Goal: Task Accomplishment & Management: Complete application form

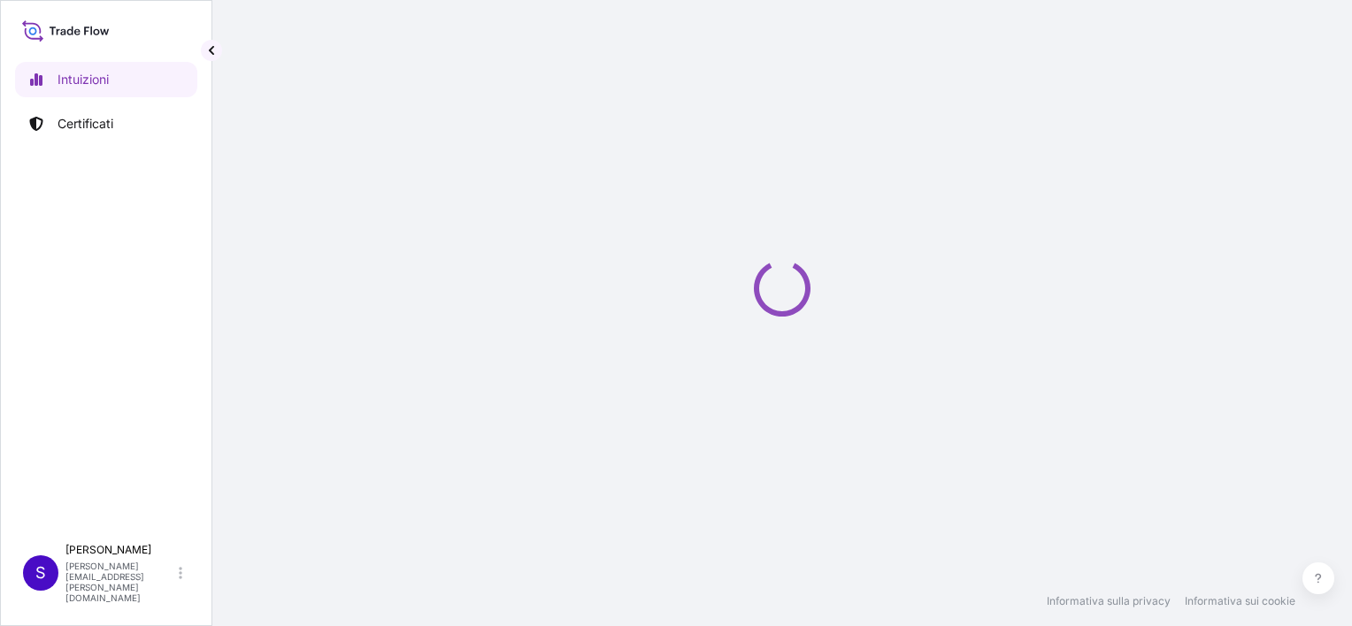
select select "2025"
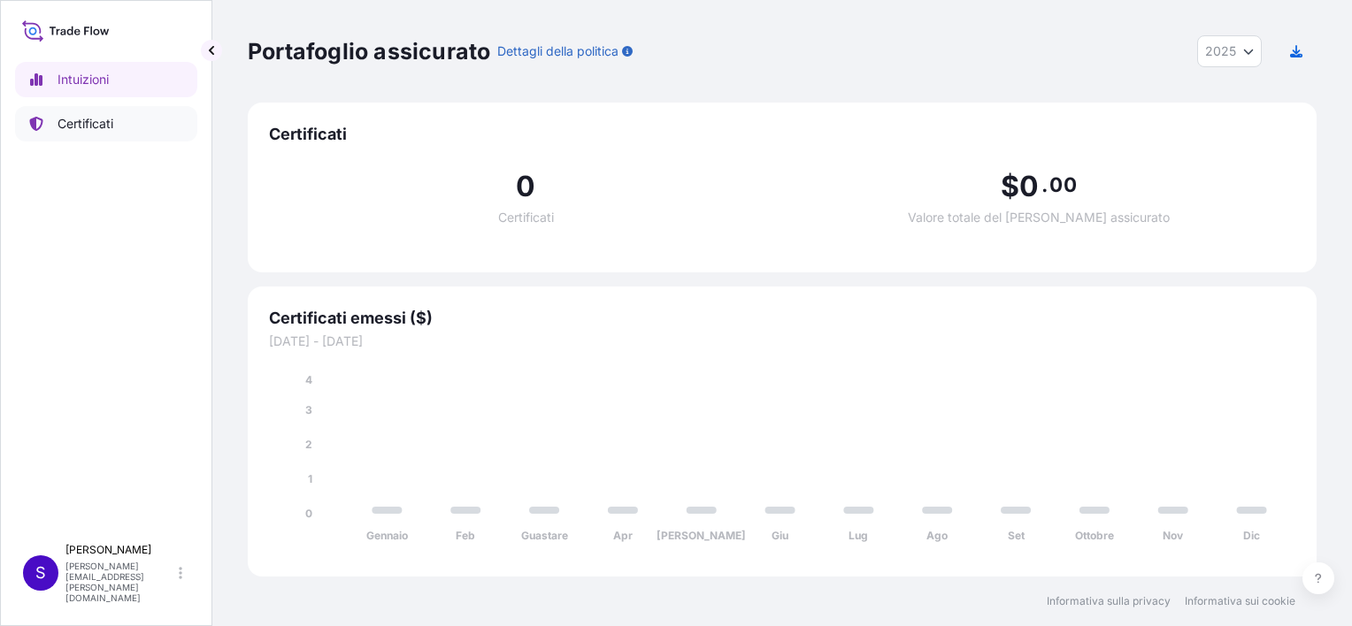
click at [85, 117] on p "Certificati" at bounding box center [86, 124] width 56 height 18
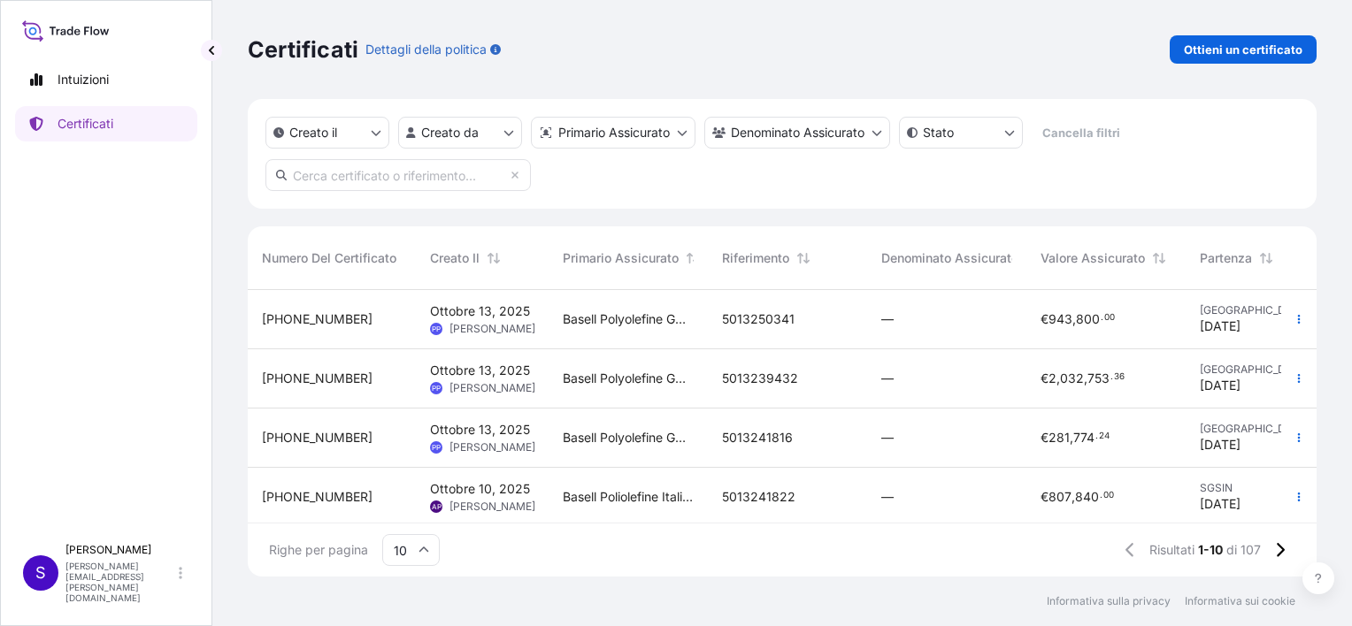
scroll to position [283, 1055]
click at [1254, 45] on p "Ottieni un certificato" at bounding box center [1243, 50] width 119 height 18
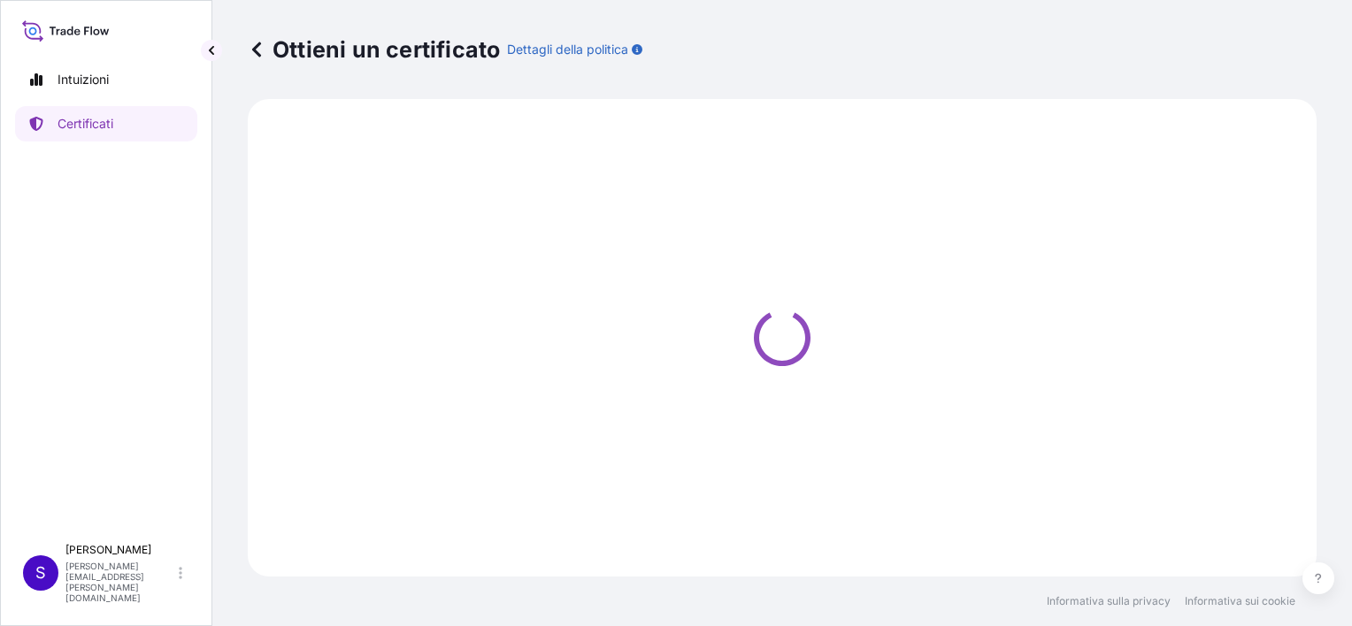
select select "Sea"
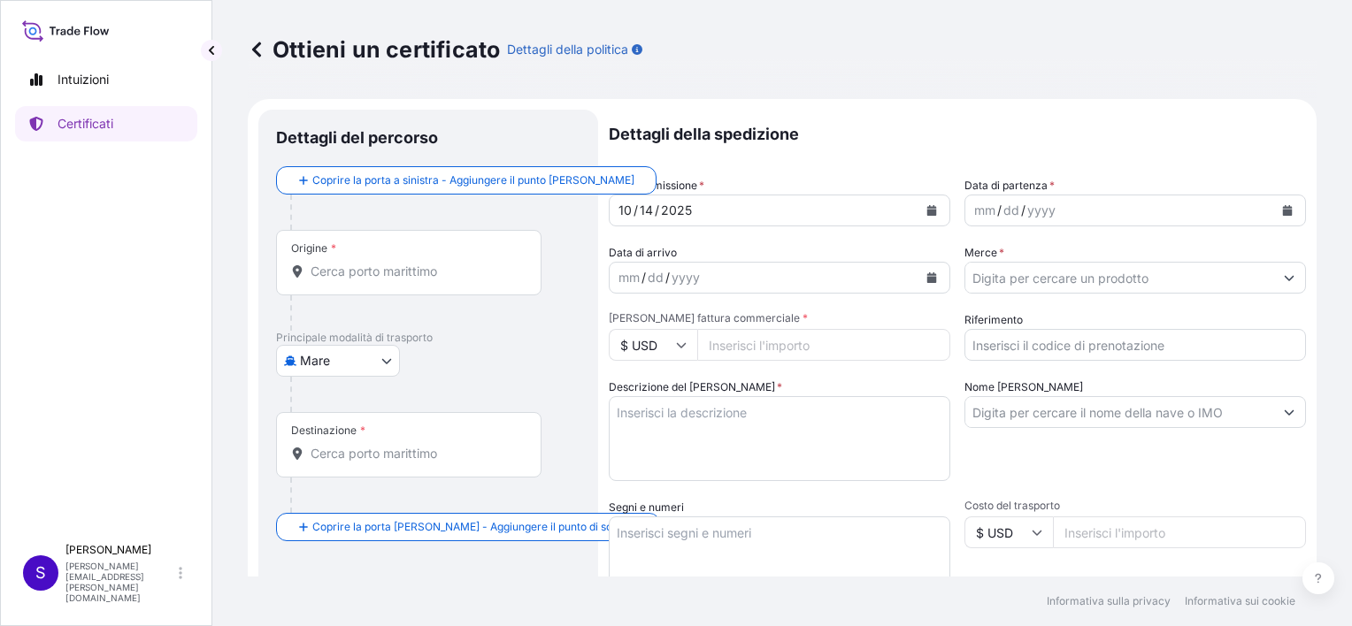
click at [344, 265] on input "Origine *" at bounding box center [415, 272] width 209 height 18
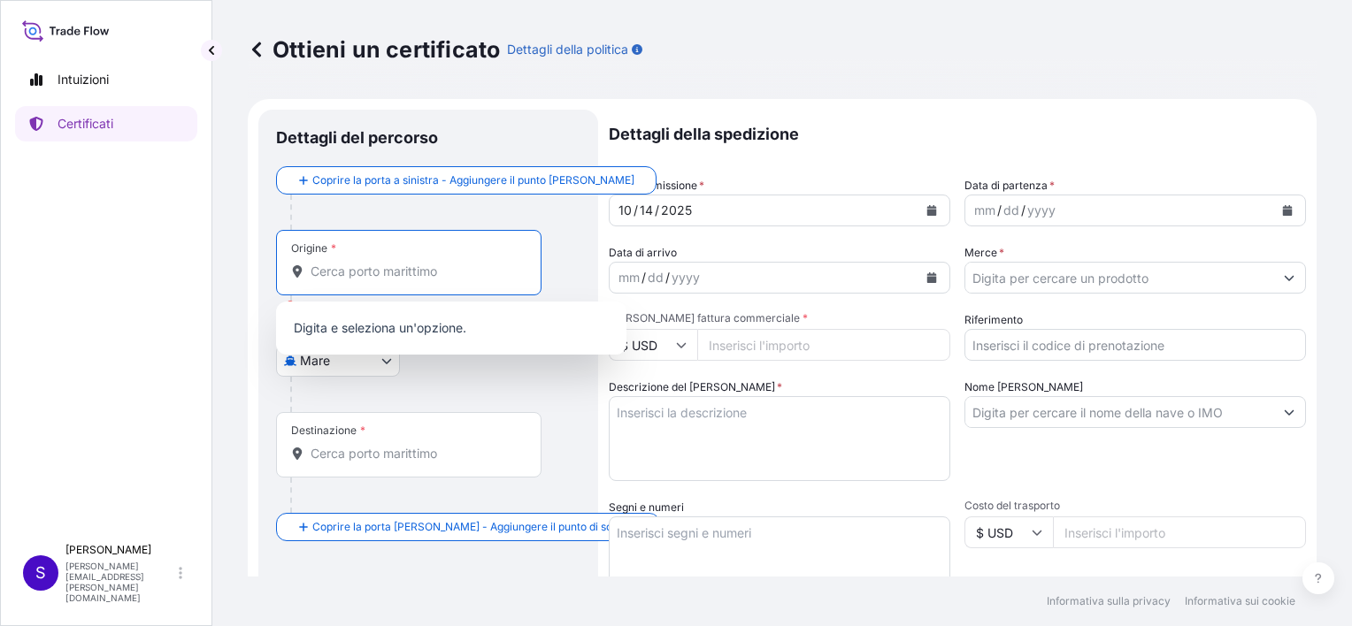
click at [325, 269] on input "Origine * [PERSON_NAME] un'origine" at bounding box center [415, 272] width 209 height 18
click at [358, 274] on input "Origine * [PERSON_NAME] un'origine" at bounding box center [415, 272] width 209 height 18
paste input "[GEOGRAPHIC_DATA]"
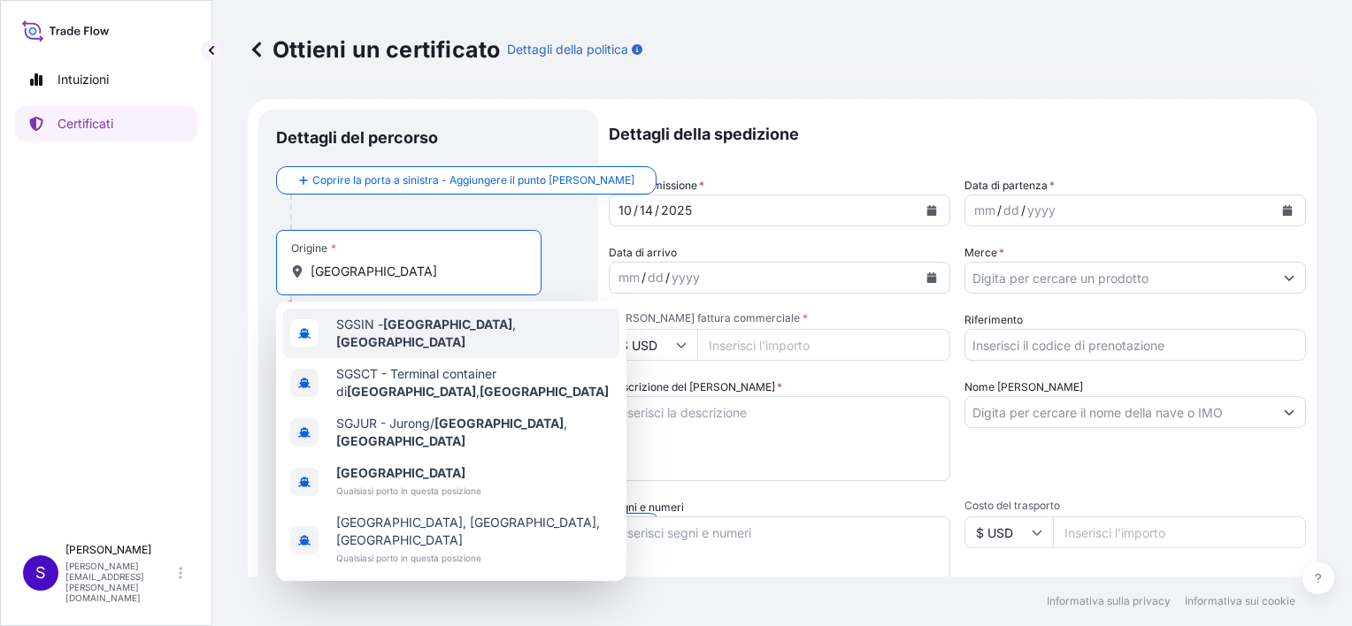
click at [262, 265] on div "Dettagli del percorso Coprire la porta a sinistra - Aggiungere il punto [PERSON…" at bounding box center [428, 556] width 340 height 893
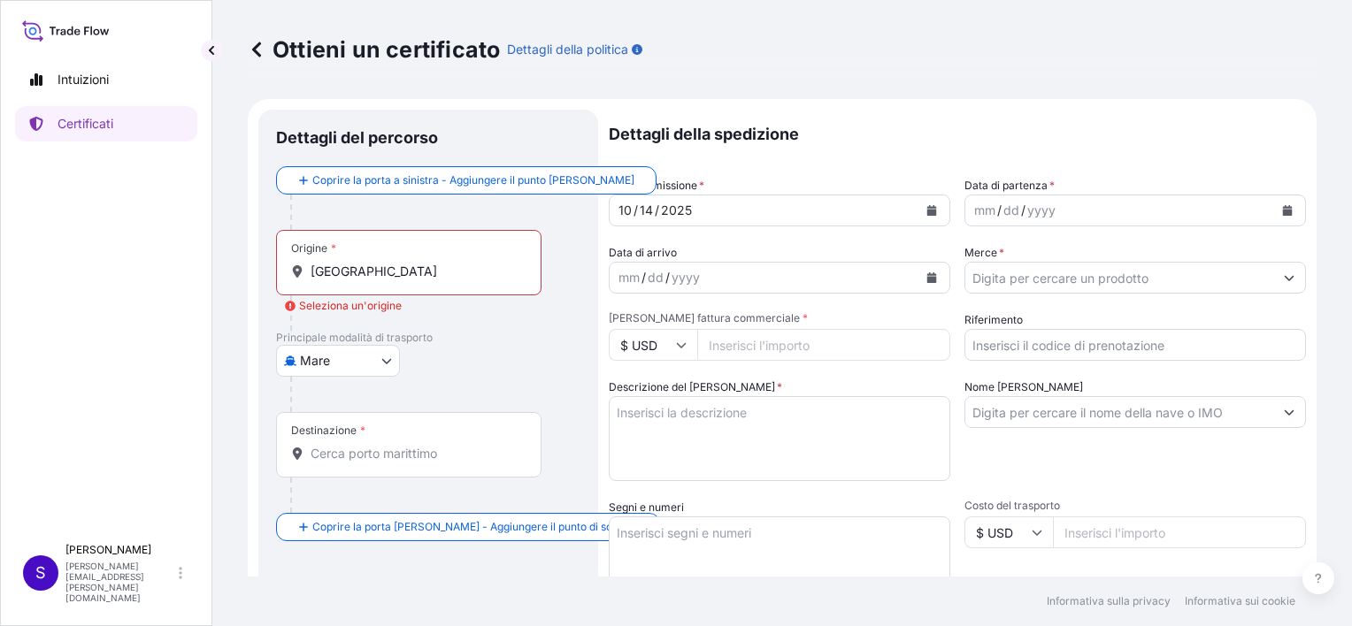
click at [293, 304] on icon at bounding box center [290, 306] width 11 height 11
click at [311, 280] on input "[GEOGRAPHIC_DATA]" at bounding box center [415, 272] width 209 height 18
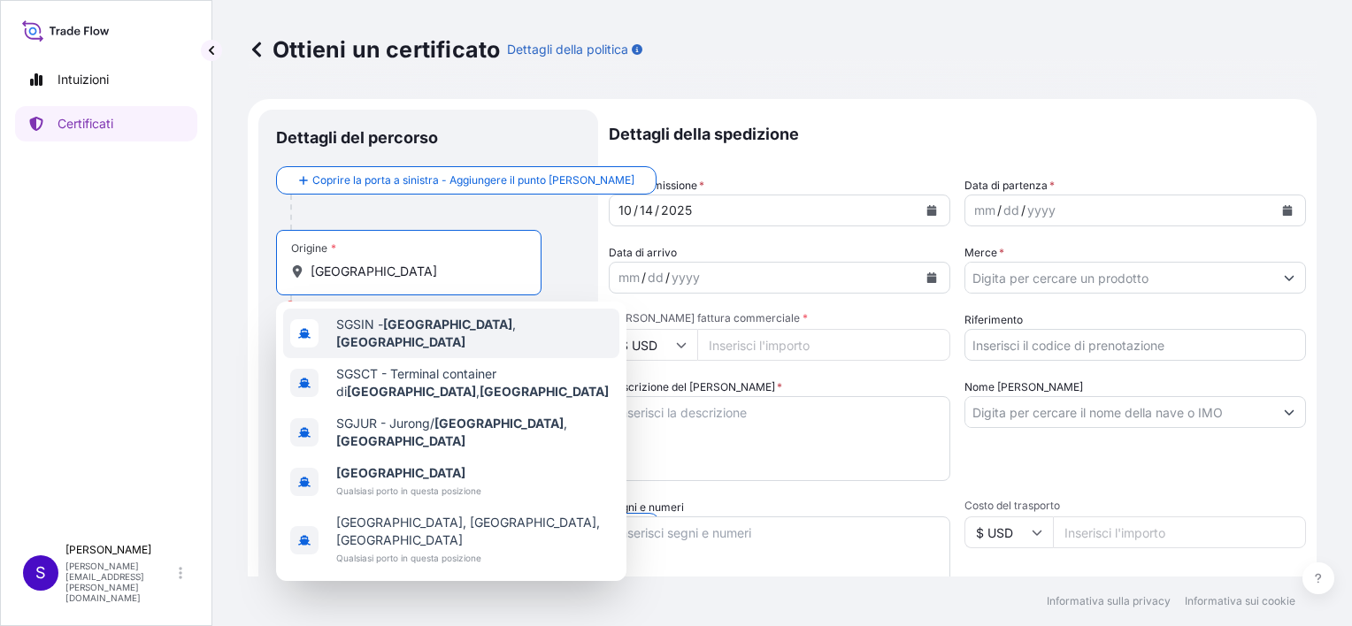
type input "SGSIN - [GEOGRAPHIC_DATA], [GEOGRAPHIC_DATA]"
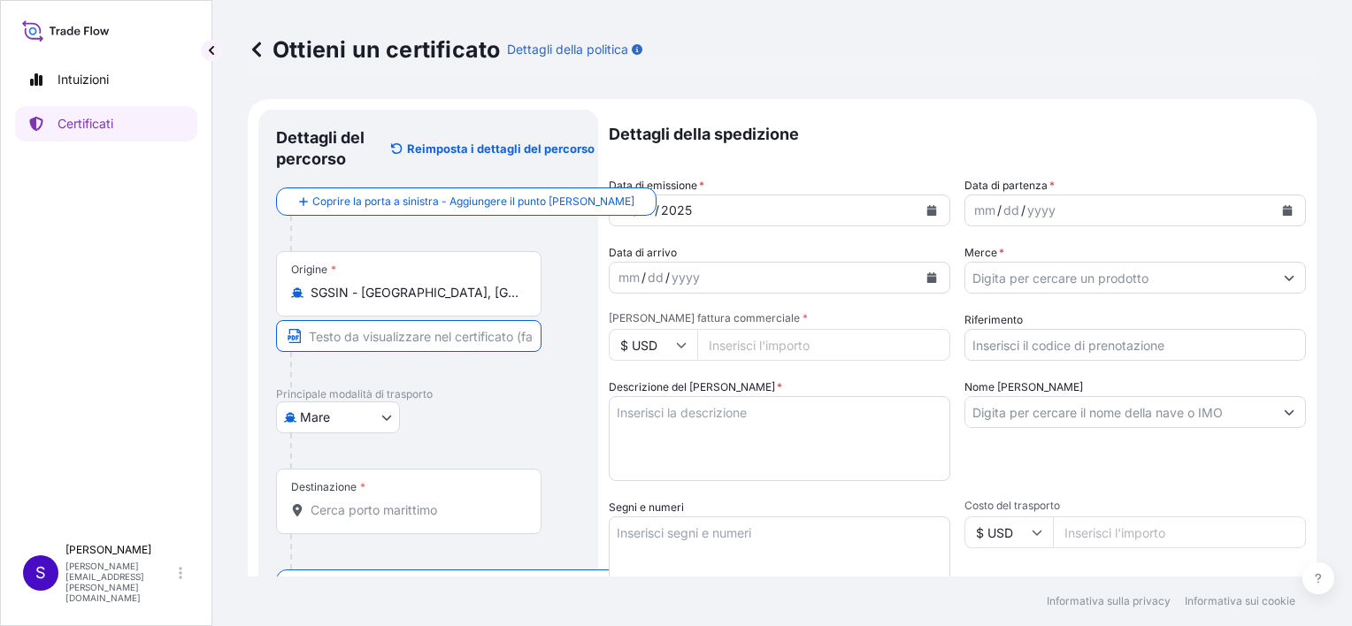
click at [359, 335] on input "Testo da visualizzare sul certificato" at bounding box center [408, 336] width 265 height 32
type input "[GEOGRAPHIC_DATA]"
click at [545, 433] on div at bounding box center [435, 450] width 290 height 35
click at [357, 514] on input "Destinazione *" at bounding box center [415, 511] width 209 height 18
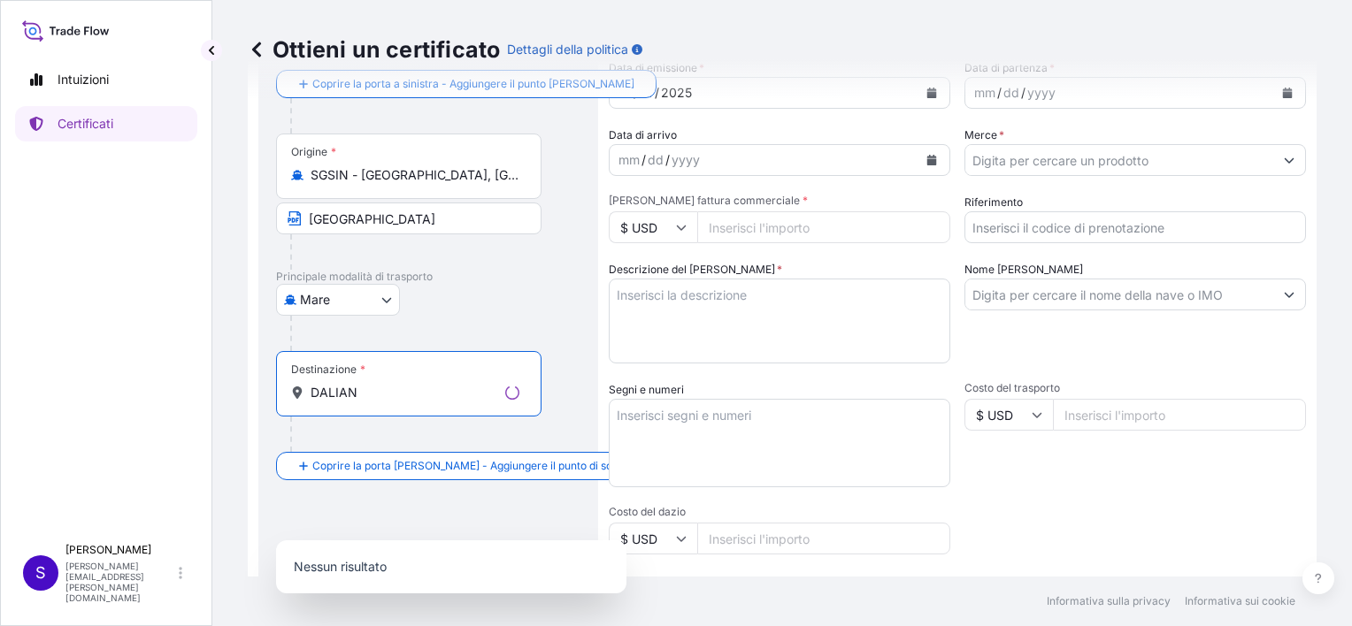
scroll to position [177, 0]
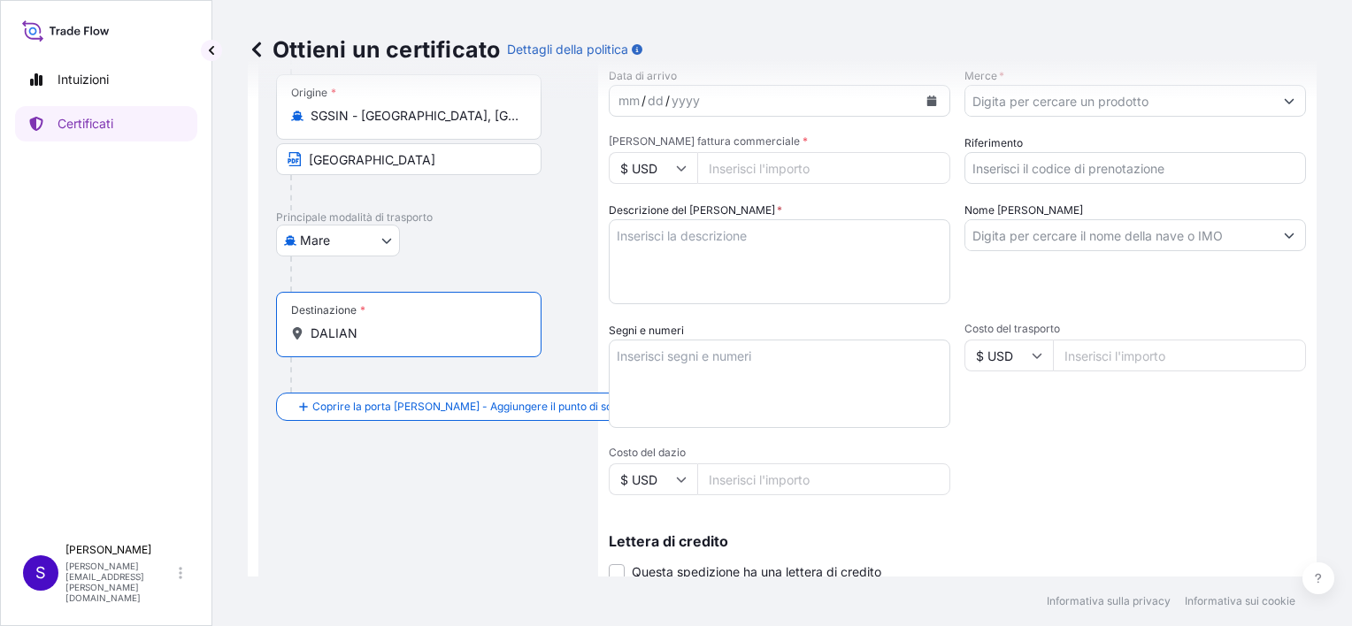
click at [349, 372] on div "Destinazione * DALIAN" at bounding box center [428, 342] width 304 height 101
click at [293, 364] on icon at bounding box center [290, 368] width 11 height 11
click at [311, 342] on input "DALIAN" at bounding box center [415, 334] width 209 height 18
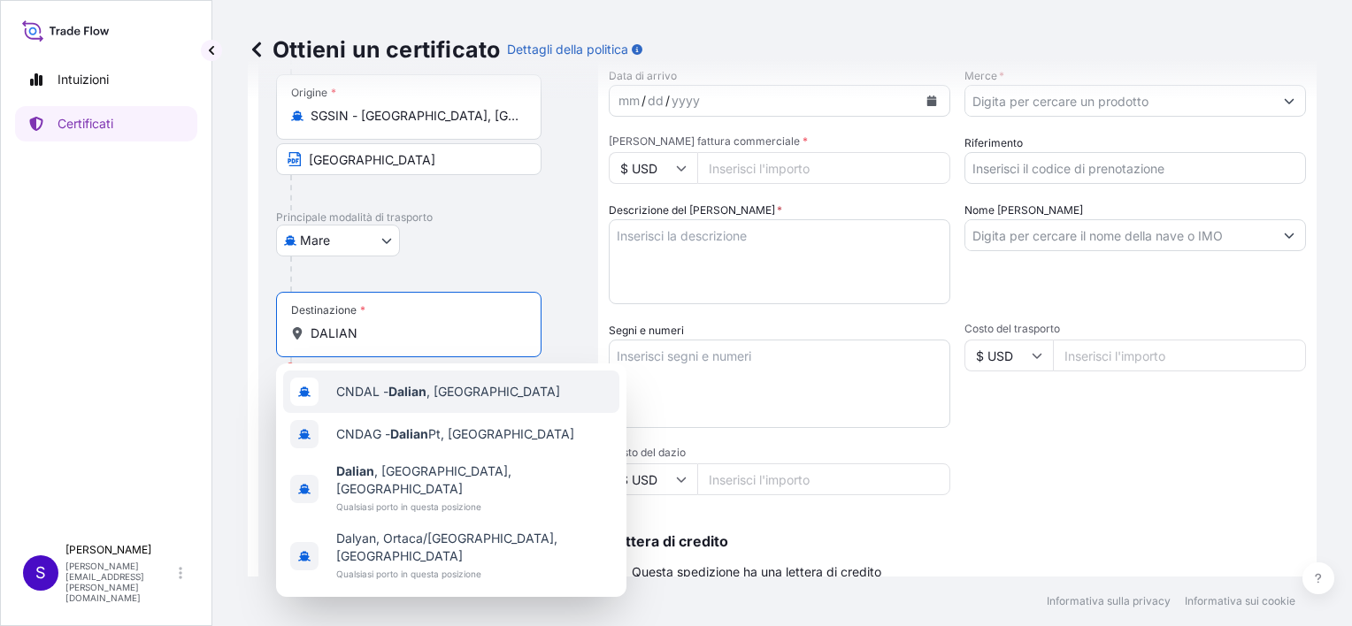
click at [369, 392] on span "CNDAL - [GEOGRAPHIC_DATA] , [GEOGRAPHIC_DATA]" at bounding box center [448, 392] width 224 height 18
type input "CNDAL - [GEOGRAPHIC_DATA], [GEOGRAPHIC_DATA]"
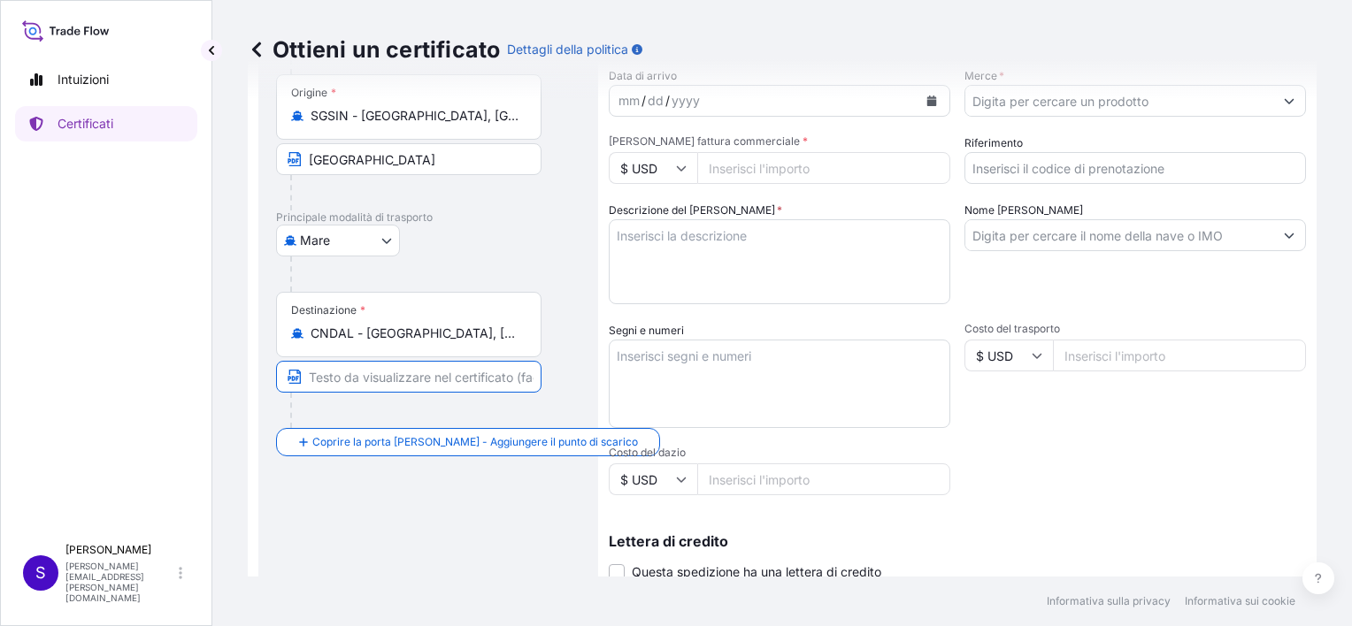
click at [324, 375] on input "Testo da visualizzare sul certificato" at bounding box center [408, 377] width 265 height 32
type input "DALIAN PORT"
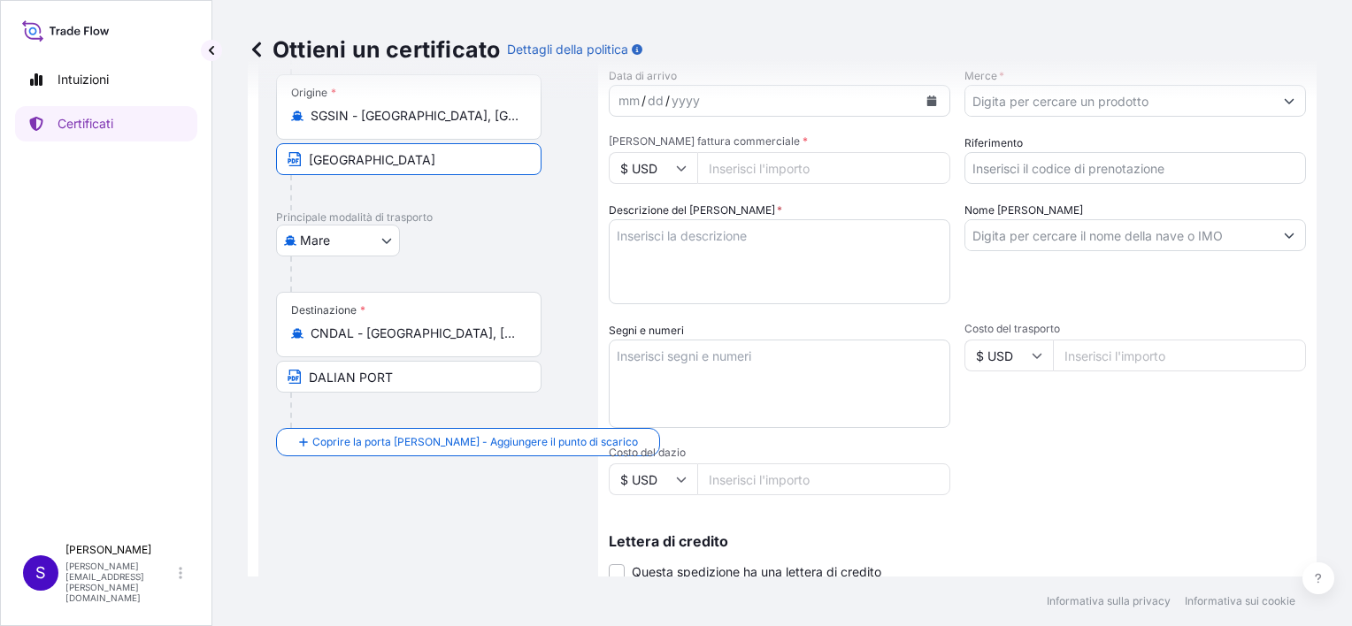
click at [395, 160] on input "[GEOGRAPHIC_DATA]" at bounding box center [408, 159] width 265 height 32
type input "SINGAPORE PORT"
click at [418, 541] on div "Dettagli del percorso Reimposta i dettagli del percorso Coprire la porta a sini…" at bounding box center [428, 378] width 304 height 857
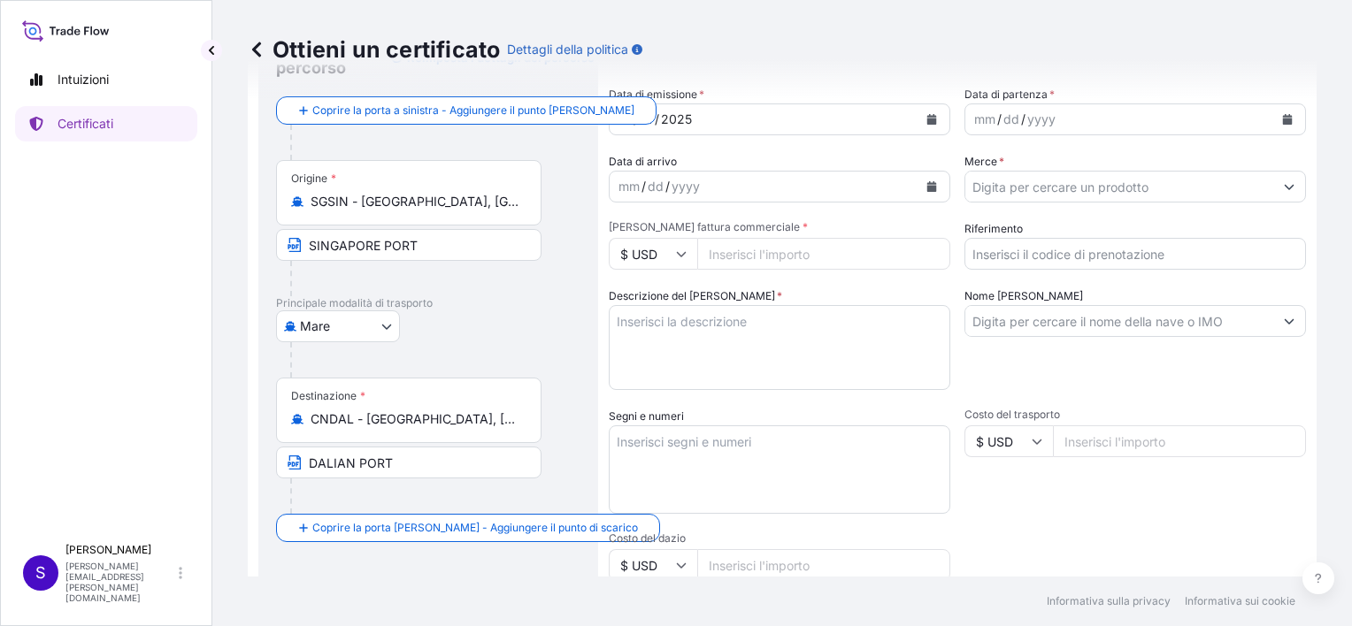
scroll to position [88, 0]
click at [927, 120] on icon "Calendario" at bounding box center [932, 122] width 10 height 11
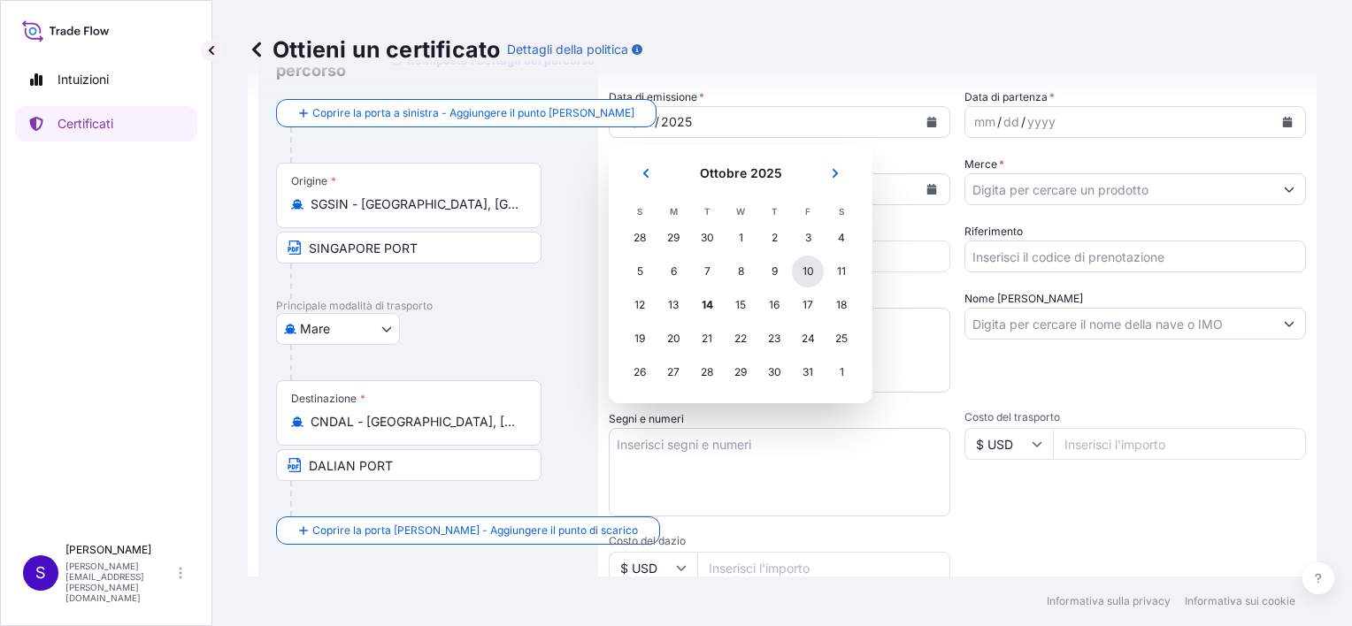
click at [807, 269] on div "10" at bounding box center [808, 272] width 32 height 32
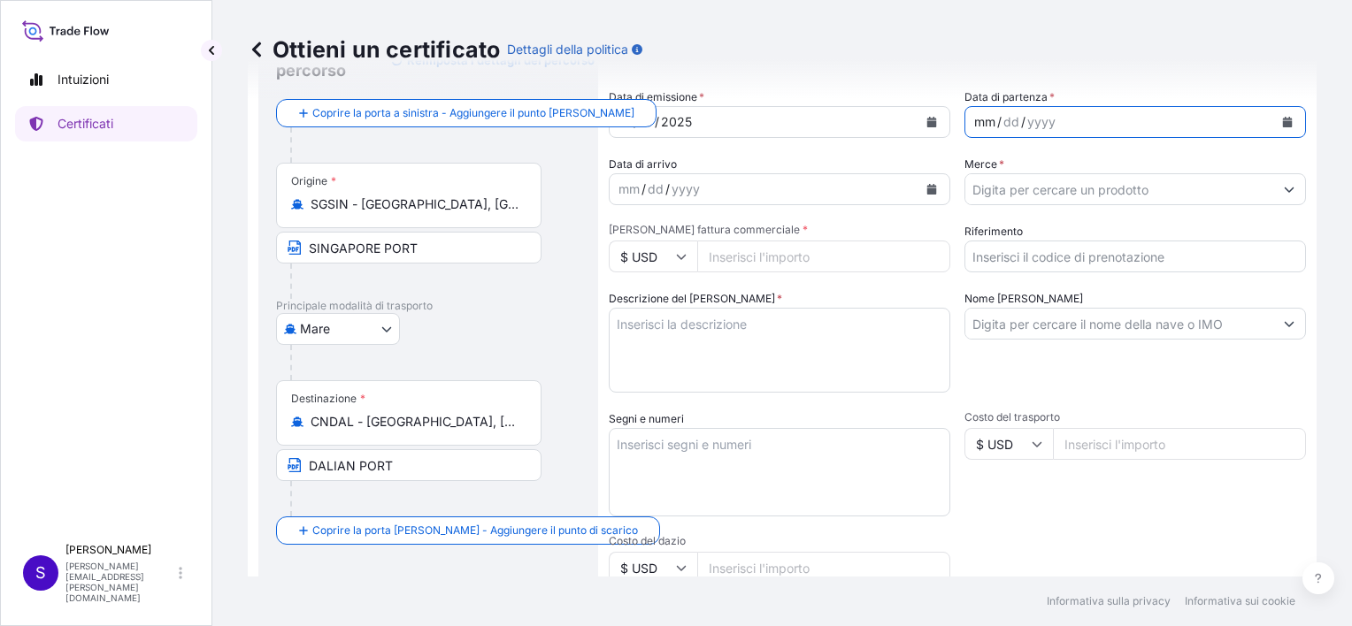
click at [1054, 120] on div "mm / dd / yyyy" at bounding box center [1119, 122] width 308 height 32
click at [1025, 119] on div "yyyy" at bounding box center [1041, 121] width 32 height 21
click at [982, 120] on div "mm" at bounding box center [984, 121] width 25 height 21
click at [1283, 122] on icon "Calendario" at bounding box center [1288, 122] width 10 height 11
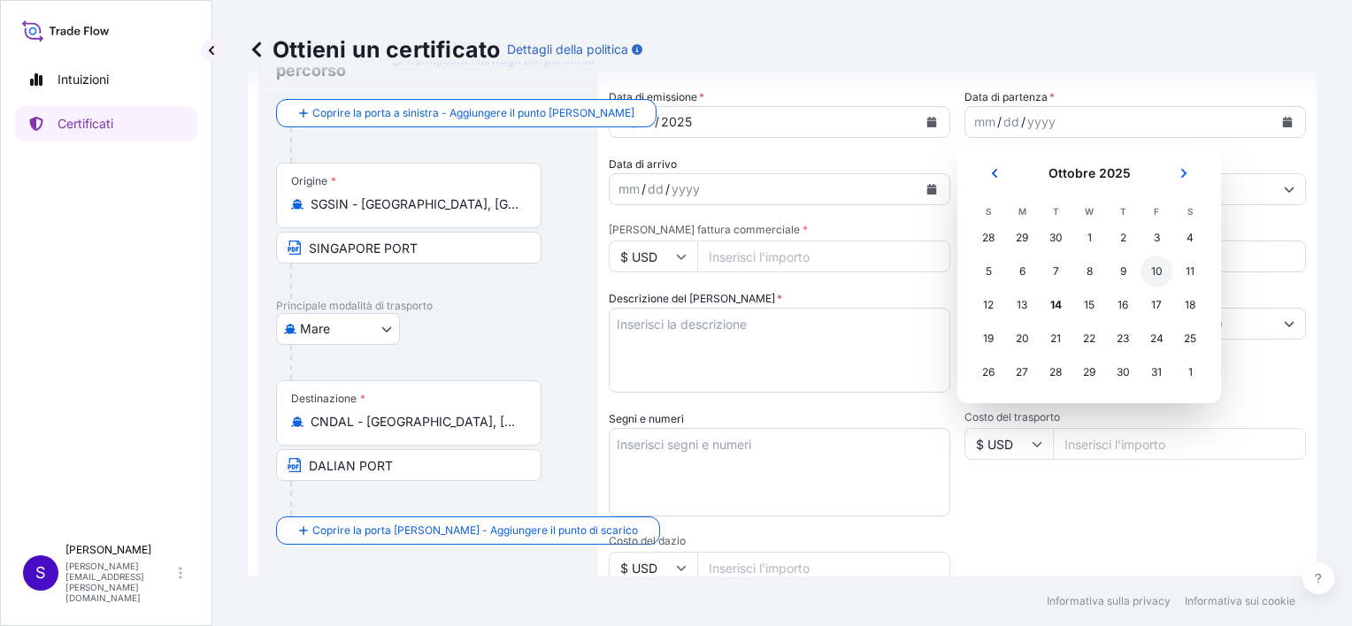
click at [1158, 272] on div "10" at bounding box center [1156, 272] width 32 height 32
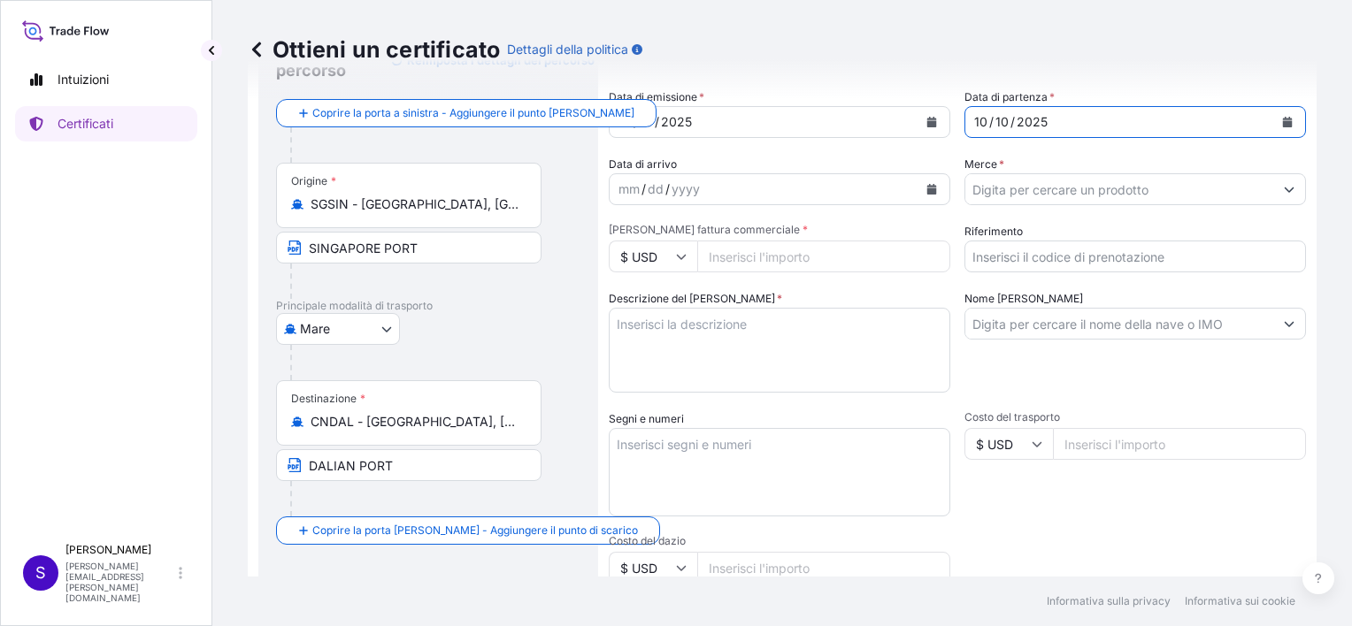
click at [927, 187] on icon "Calendario" at bounding box center [932, 189] width 10 height 11
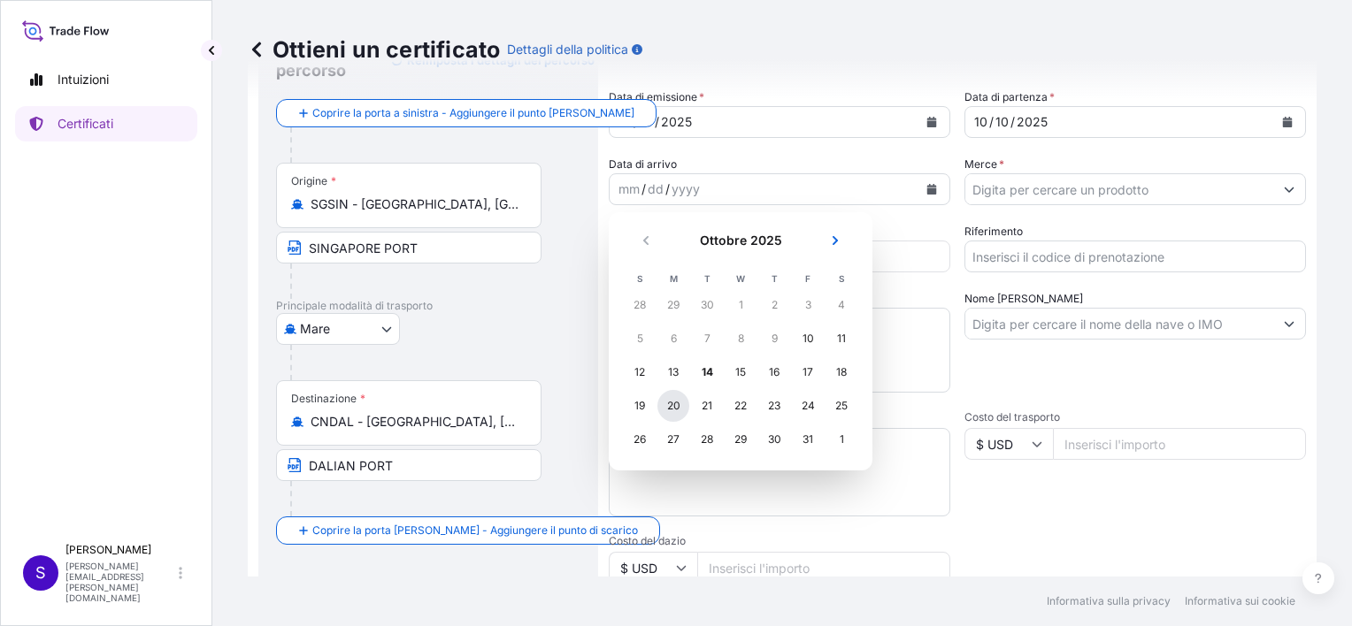
click at [665, 405] on div "20" at bounding box center [673, 406] width 32 height 32
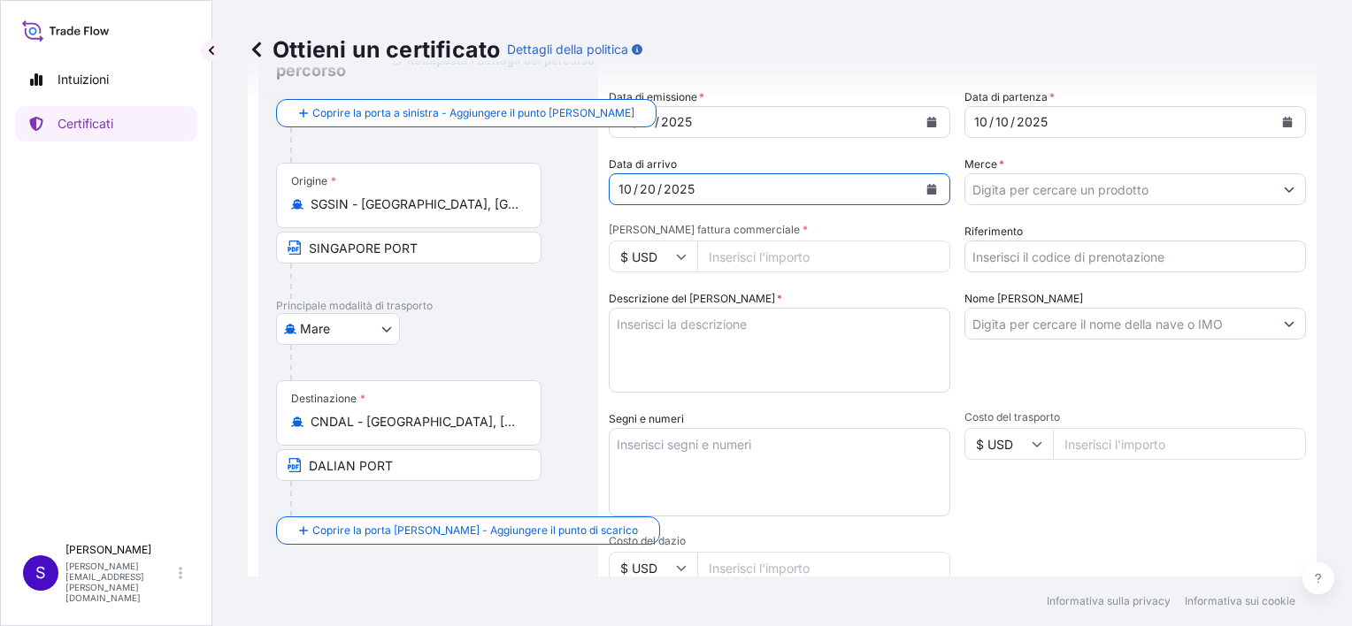
click at [1015, 188] on input "Merce *" at bounding box center [1119, 189] width 308 height 32
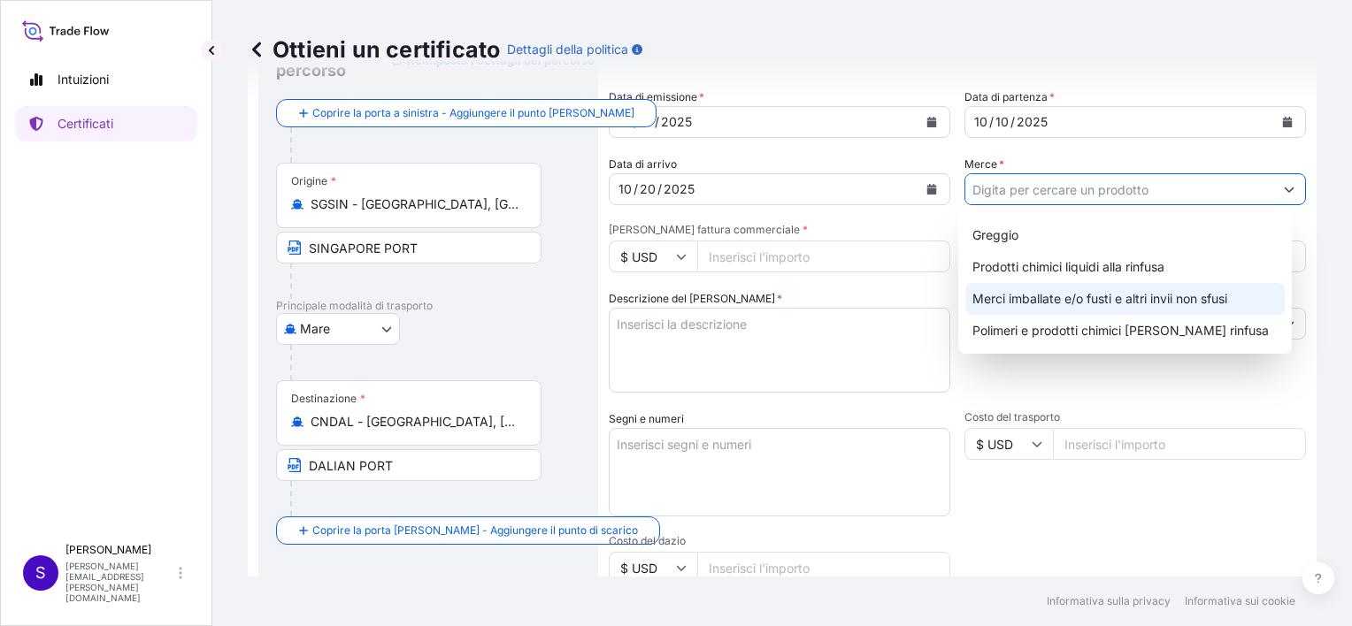
click at [1015, 302] on div "Merci imballate e/o fusti e altri invii non sfusi" at bounding box center [1124, 299] width 319 height 32
type input "Packed and/or drummed cargo and other sendings - non bulk"
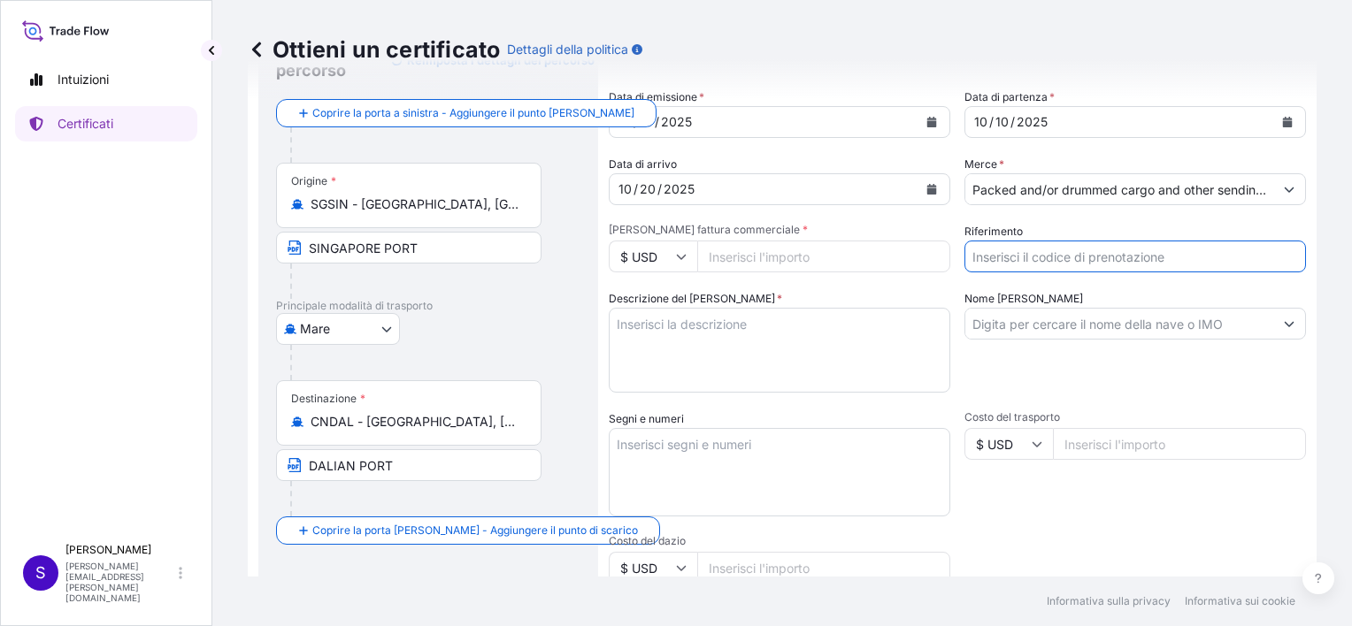
click at [1009, 258] on input "Riferimento" at bounding box center [1134, 257] width 341 height 32
type input "5013168806"
click at [1065, 317] on input "Nome [PERSON_NAME]" at bounding box center [1119, 324] width 308 height 32
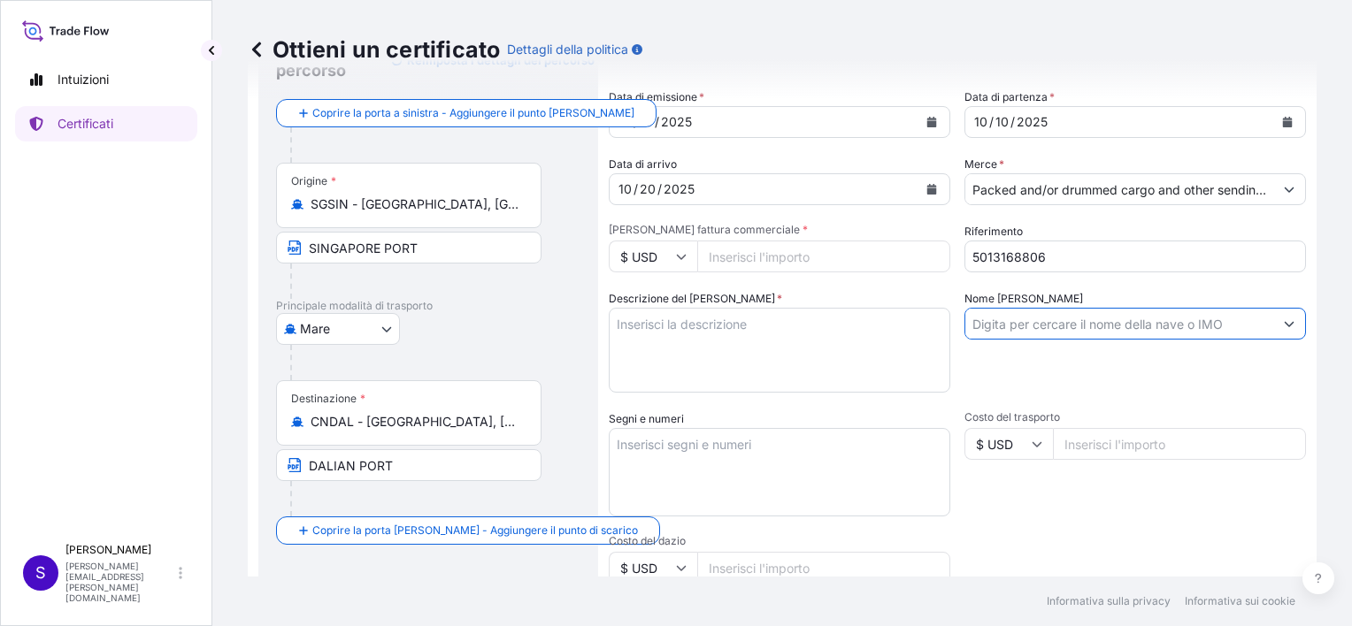
paste input "[PERSON_NAME] 25 V.541N"
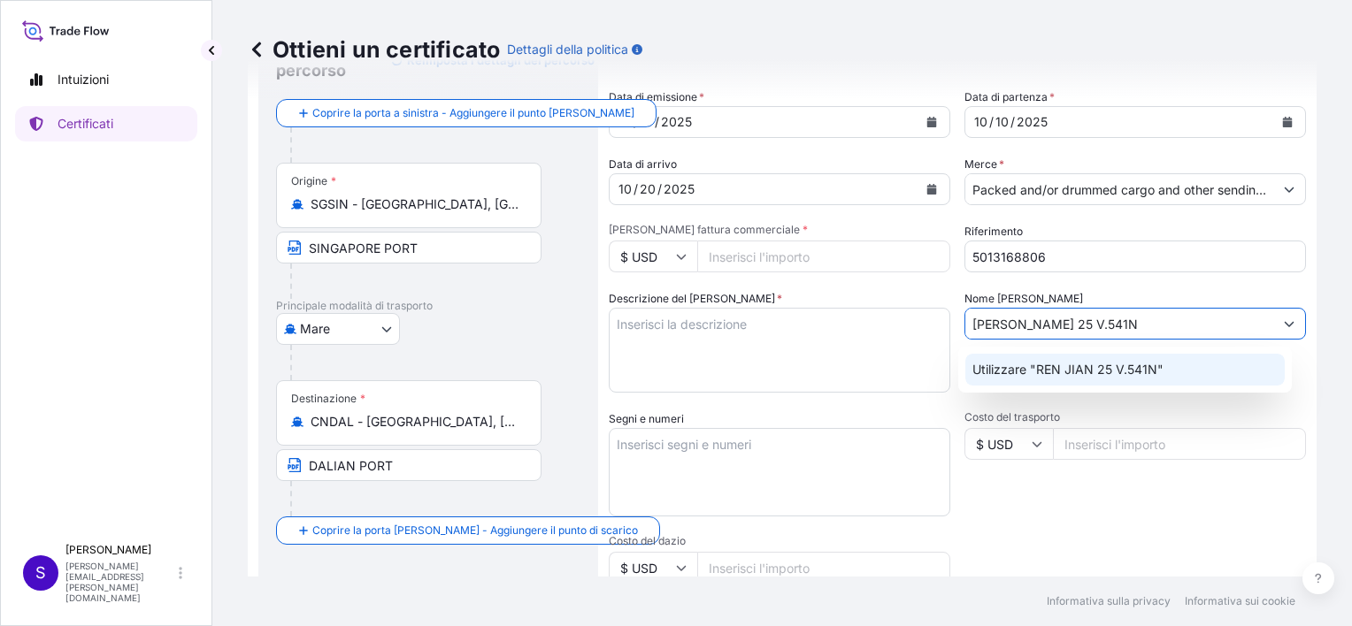
click at [1101, 368] on p "Utilizzare "REN JIAN 25 V.541N"" at bounding box center [1067, 370] width 191 height 18
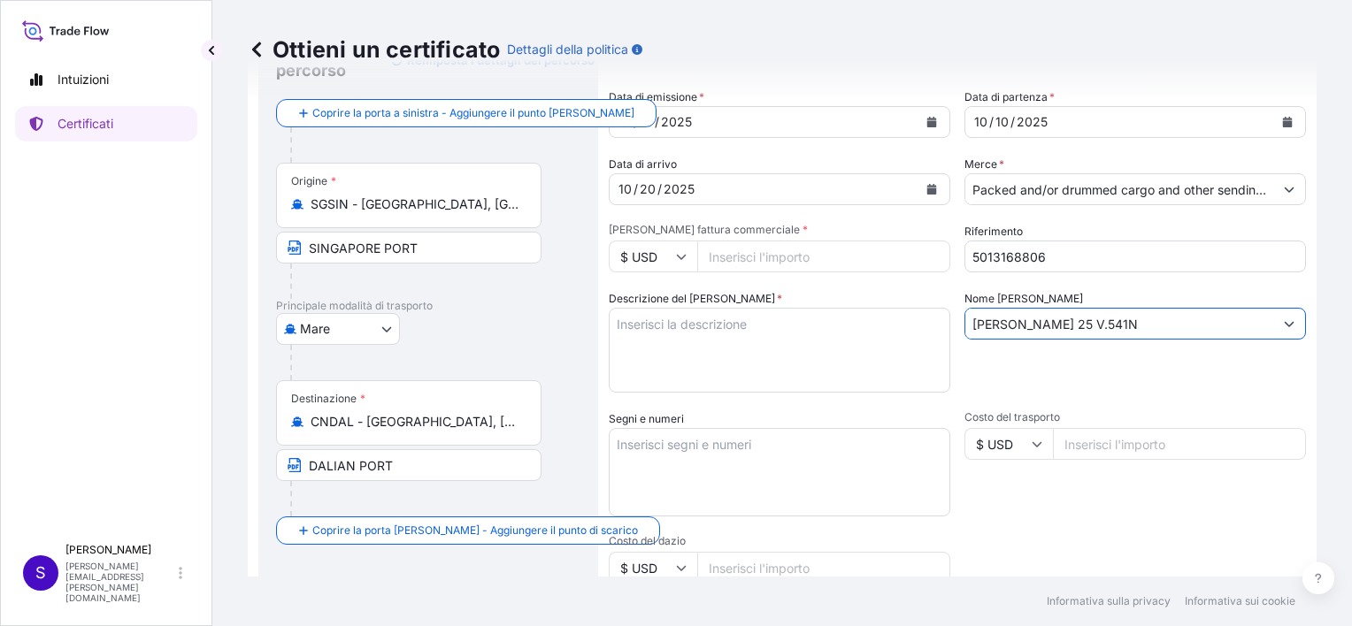
type input "[PERSON_NAME] 25 V.541N"
click at [687, 255] on input "$ USD" at bounding box center [653, 257] width 88 height 32
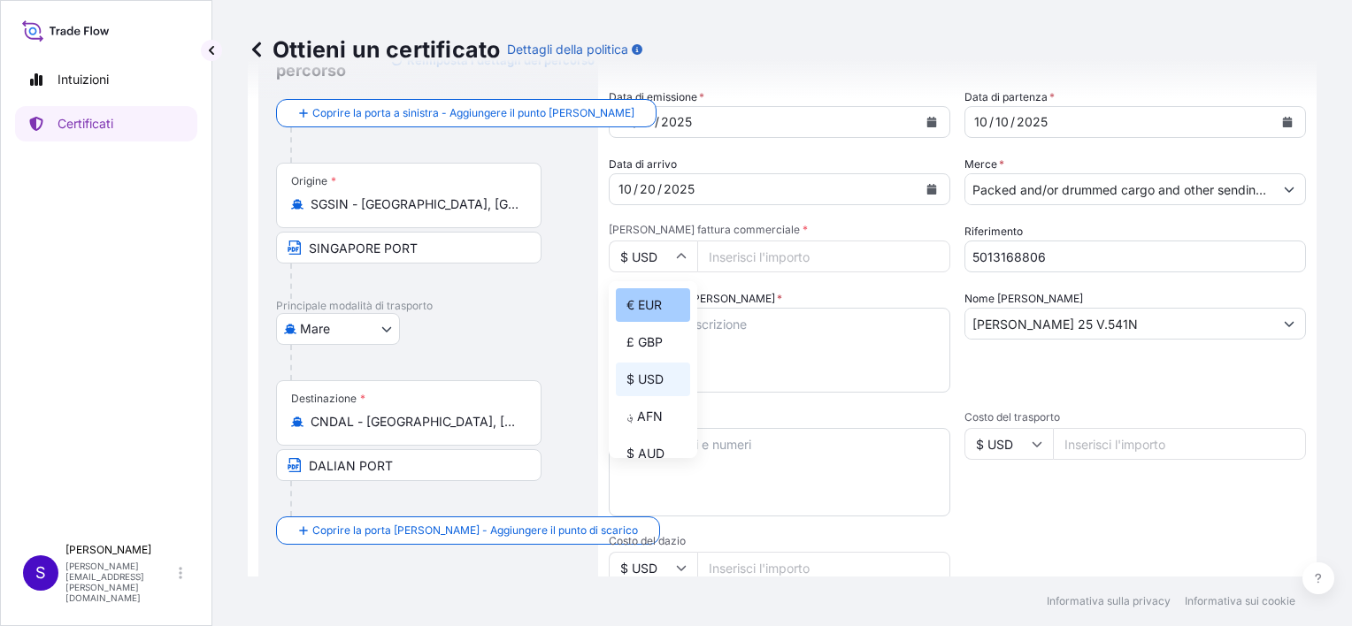
click at [648, 305] on div "€ EUR" at bounding box center [653, 305] width 74 height 34
type input "€ EUR"
click at [745, 256] on input "[PERSON_NAME] fattura commerciale *" at bounding box center [823, 257] width 253 height 32
type input "558400.00"
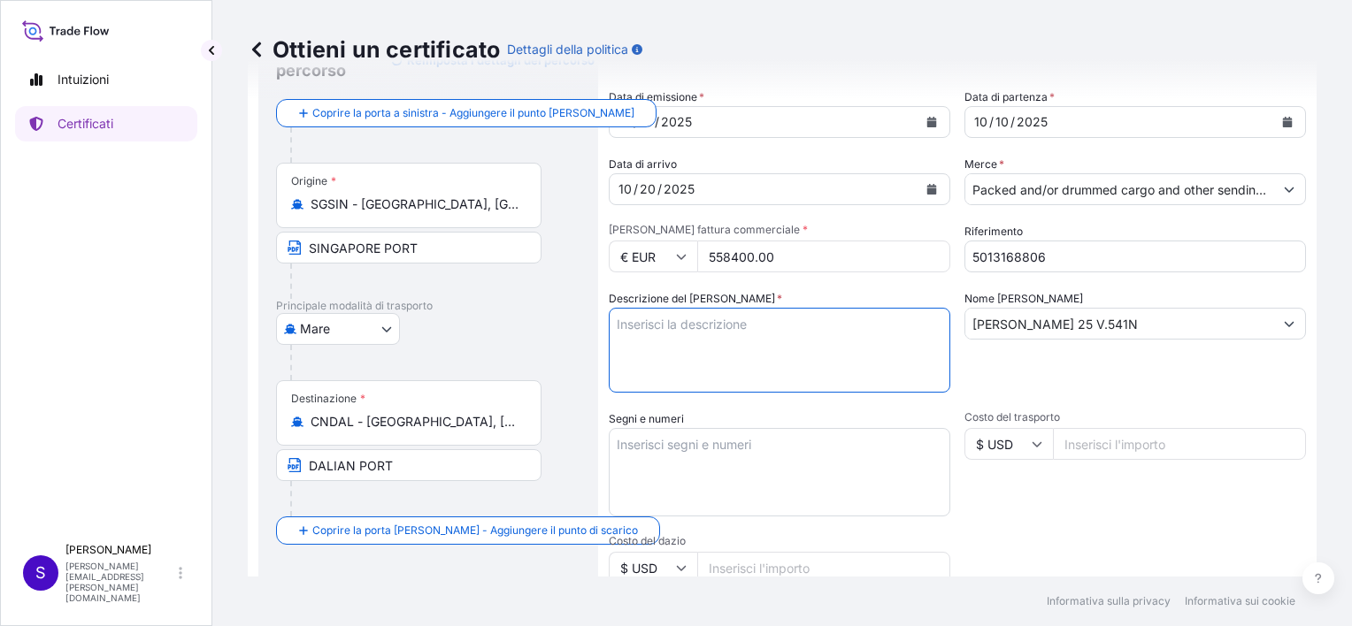
click at [688, 359] on textarea "Descrizione del [PERSON_NAME] *" at bounding box center [779, 350] width 341 height 85
click at [717, 257] on input "558400.00" at bounding box center [823, 257] width 253 height 32
click at [733, 336] on textarea "Descrizione del [PERSON_NAME] *" at bounding box center [779, 350] width 341 height 85
click at [672, 331] on textarea "Descrizione del [PERSON_NAME] *" at bounding box center [779, 350] width 341 height 85
paste textarea "1X20GP CONTAINER STC"
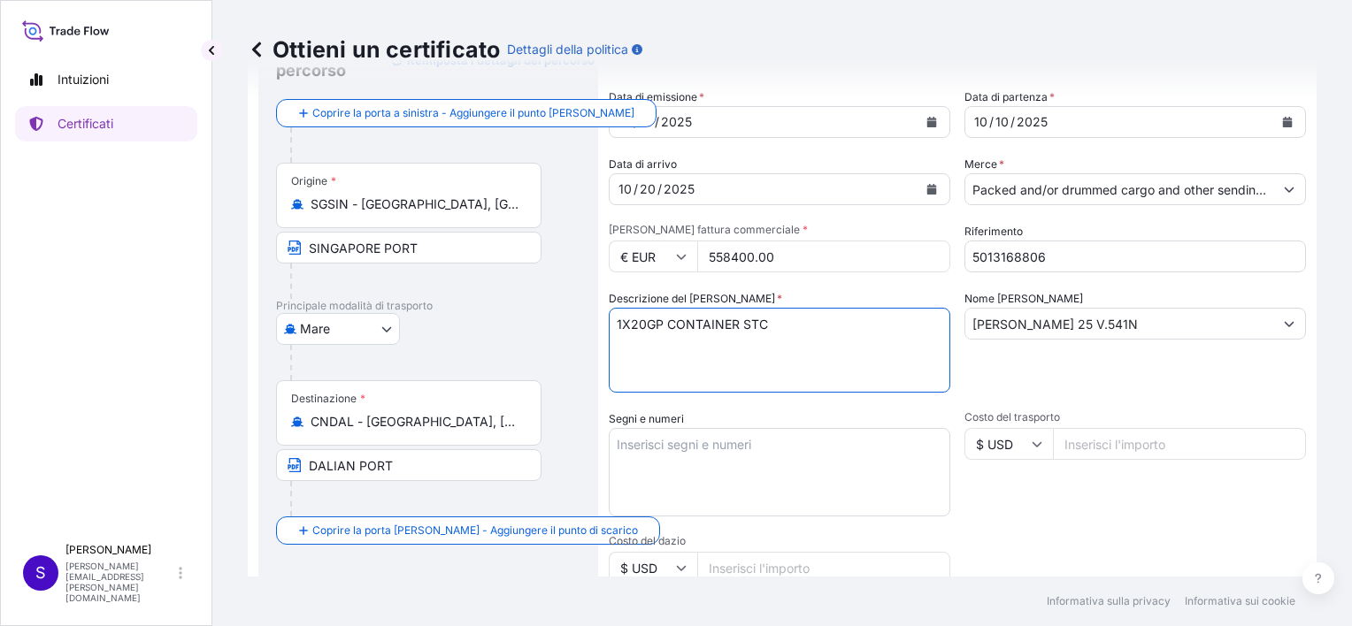
click at [795, 326] on textarea "1X20GP CONTAINER STC" at bounding box center [779, 350] width 341 height 85
click at [867, 332] on textarea "1X20GP CONTAINER STC WITH INTO" at bounding box center [779, 350] width 341 height 85
paste textarea "6 PALLETS 20 STEEL DRUMS (1A2)"
click at [773, 342] on textarea "1X20GP CONTAINER STC WITH INTO 6 PALLETS 20 STEEL DRUMS (1A2)" at bounding box center [779, 350] width 341 height 85
click at [888, 341] on textarea "1X20GP CONTAINER STC WITH INTO 6 PALLETS 20 STEEL DRUMS (1A2) NET WEIGHT 1600 K…" at bounding box center [779, 350] width 341 height 85
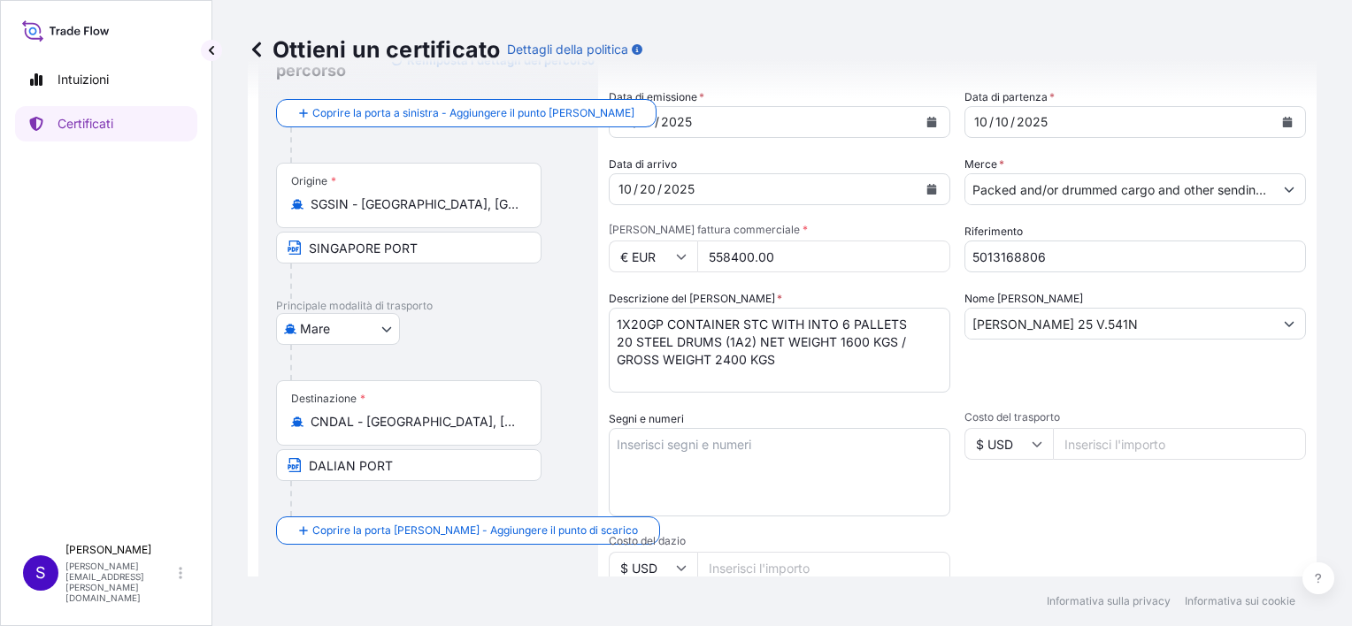
click at [817, 368] on textarea "1X20GP CONTAINER STC WITH INTO 6 PALLETS 20 STEEL DRUMS (1A2) NET WEIGHT 1600 K…" at bounding box center [779, 350] width 341 height 85
paste textarea "OF ZN 180 M AVANT CATALYST DRUM 170L WITH 80 KG"
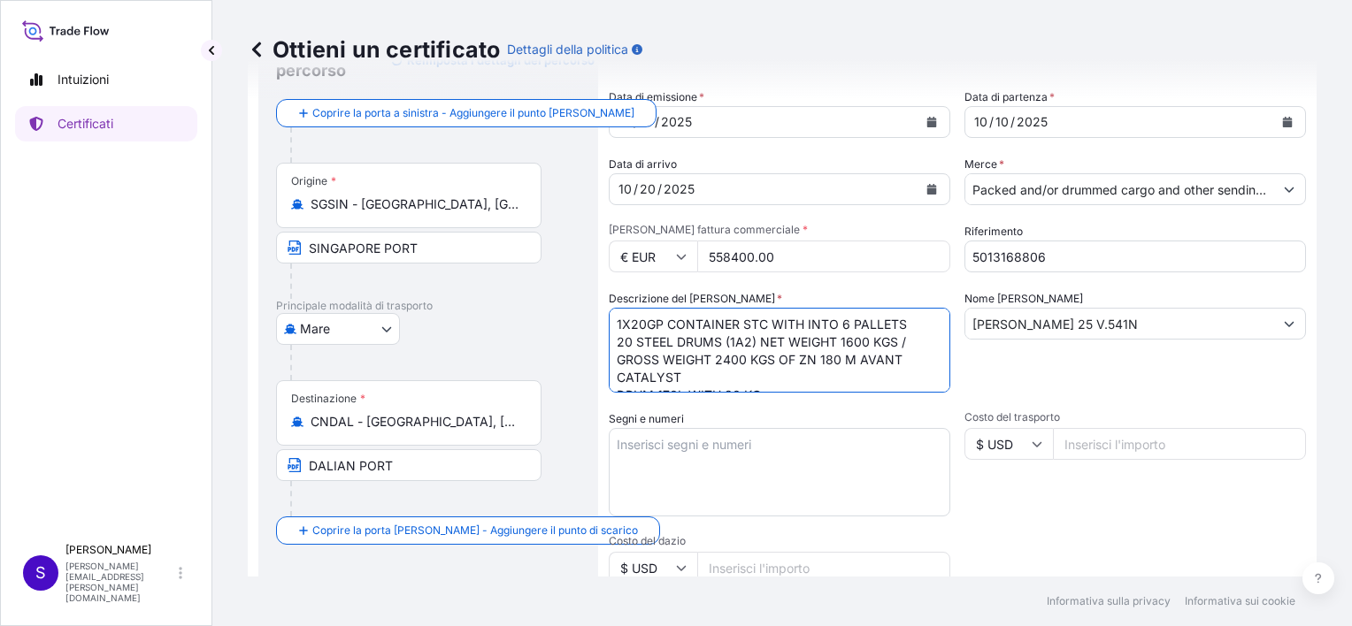
scroll to position [11, 0]
click at [701, 368] on textarea "1X20GP CONTAINER STC WITH INTO 6 PALLETS 20 STEEL DRUMS (1A2) NET WEIGHT 1600 K…" at bounding box center [779, 350] width 341 height 85
click at [740, 326] on textarea "1X20GP CONTAINER STC WITH INTO 6 PALLETS 20 STEEL DRUMS (1A2) NET WEIGHT 1600 K…" at bounding box center [779, 350] width 341 height 85
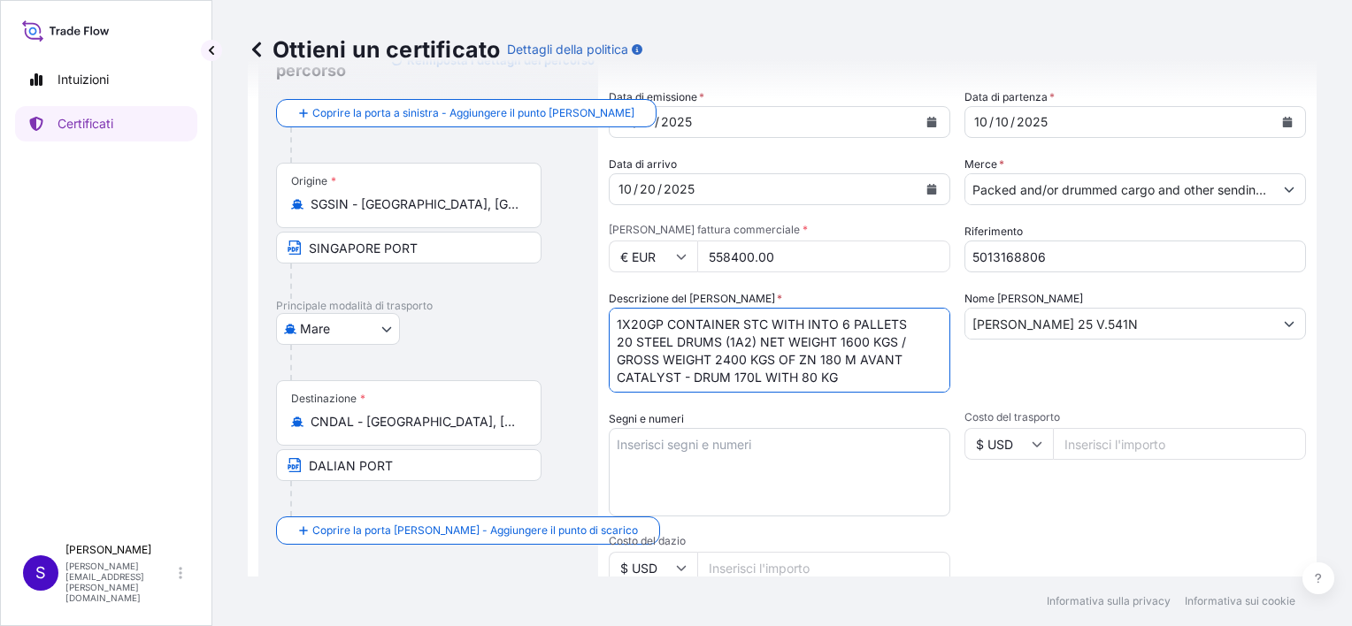
drag, startPoint x: 740, startPoint y: 321, endPoint x: 764, endPoint y: 315, distance: 24.7
click at [764, 315] on textarea "1X20GP CONTAINER STC WITH INTO 6 PALLETS 20 STEEL DRUMS (1A2) NET WEIGHT 1600 K…" at bounding box center [779, 350] width 341 height 85
click at [742, 327] on textarea "1X20GP CONTAINER WITH INTO 6 PALLETS 20 STEEL DRUMS (1A2) NET WEIGHT 1600 KGS /…" at bounding box center [779, 350] width 341 height 85
paste textarea "TCLU2427068 /ML-SG0110951"
click at [828, 322] on textarea "1X20GP CONTAINER (TCLU2427068 /ML-SG0110951 WITH INTO 6 PALLETS 20 STEEL DRUMS …" at bounding box center [779, 350] width 341 height 85
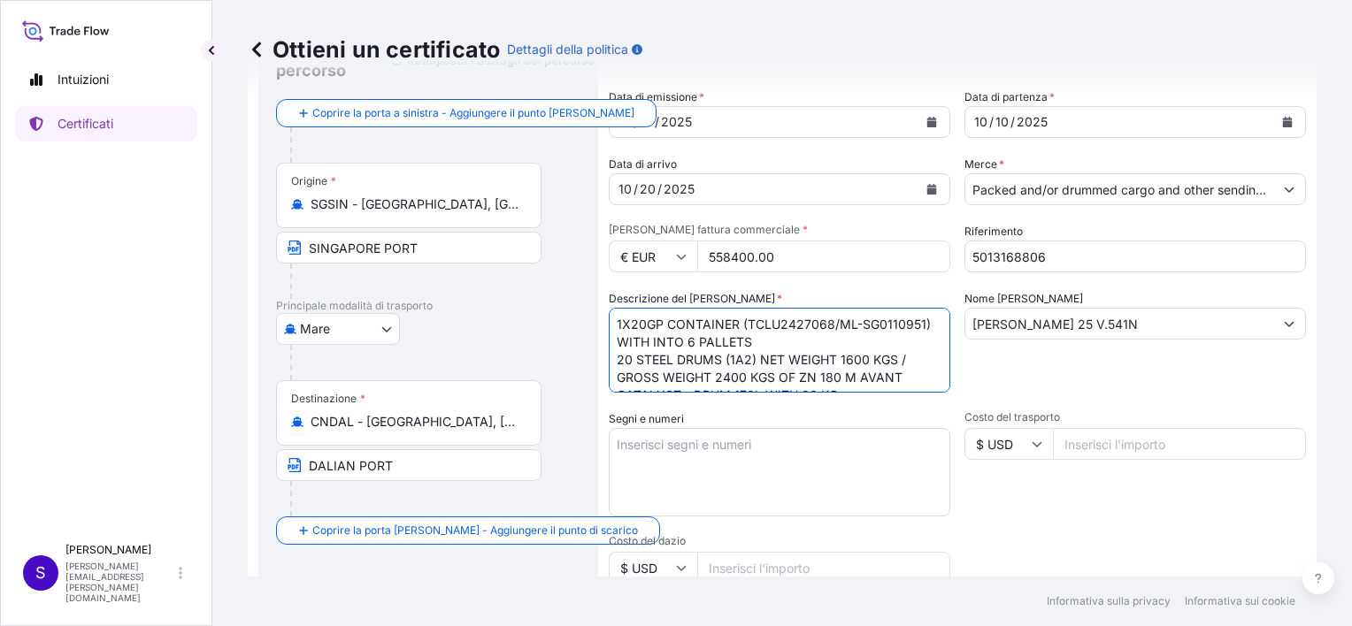
click at [616, 324] on textarea "1X20GP CONTAINER (TCLU2427068/ML-SG0110951) WITH INTO 6 PALLETS 20 STEEL DRUMS …" at bounding box center [779, 350] width 341 height 85
type textarea "1X20GP CONTAINER (TCLU2427068/ML-SG0110951) WITH INTO 6 PALLETS 20 STEEL DRUMS …"
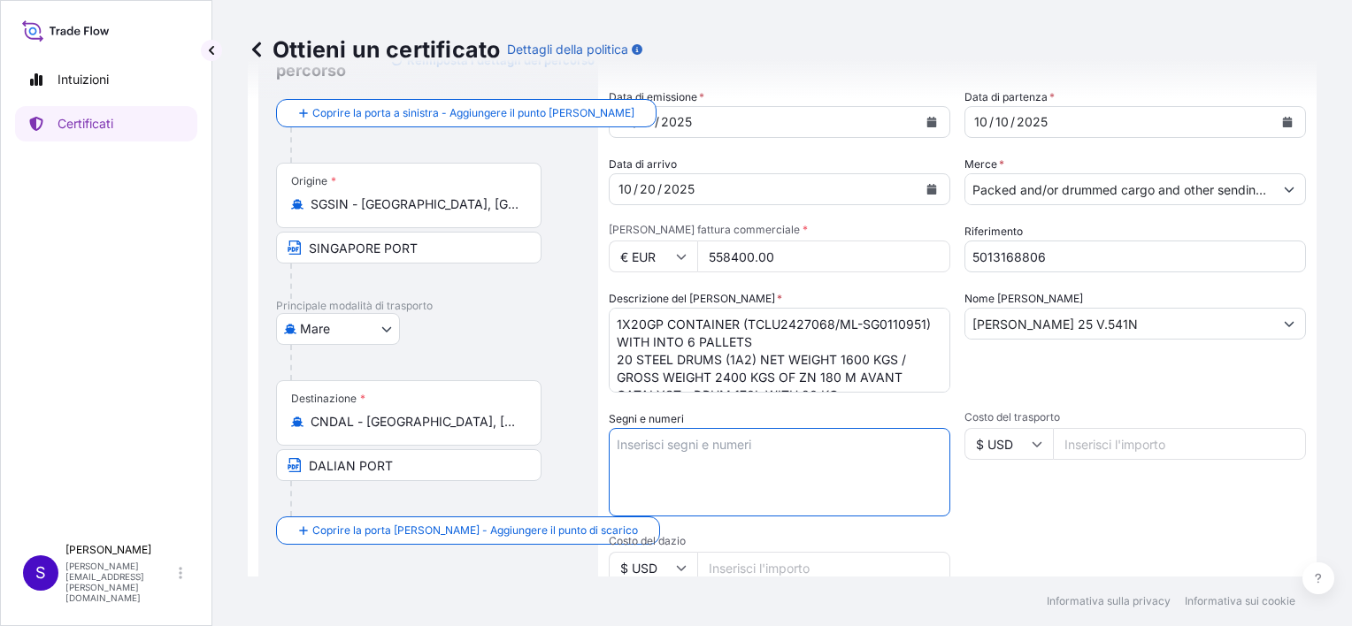
click at [678, 440] on textarea "Segni e numeri" at bounding box center [779, 472] width 341 height 88
paste textarea "FREIGHT PREPAID PO: BLYB-JCZX-WZB-CL-2025-0405"
click at [729, 444] on textarea "FREIGHT PREPAID PO: BLYB-JCZX-WZB-CL-2025-0405" at bounding box center [779, 472] width 341 height 88
click at [849, 466] on textarea "FREIGHT PREPAID PO: BLYB-JCZX-WZB-CL-2025-0405" at bounding box center [779, 472] width 341 height 88
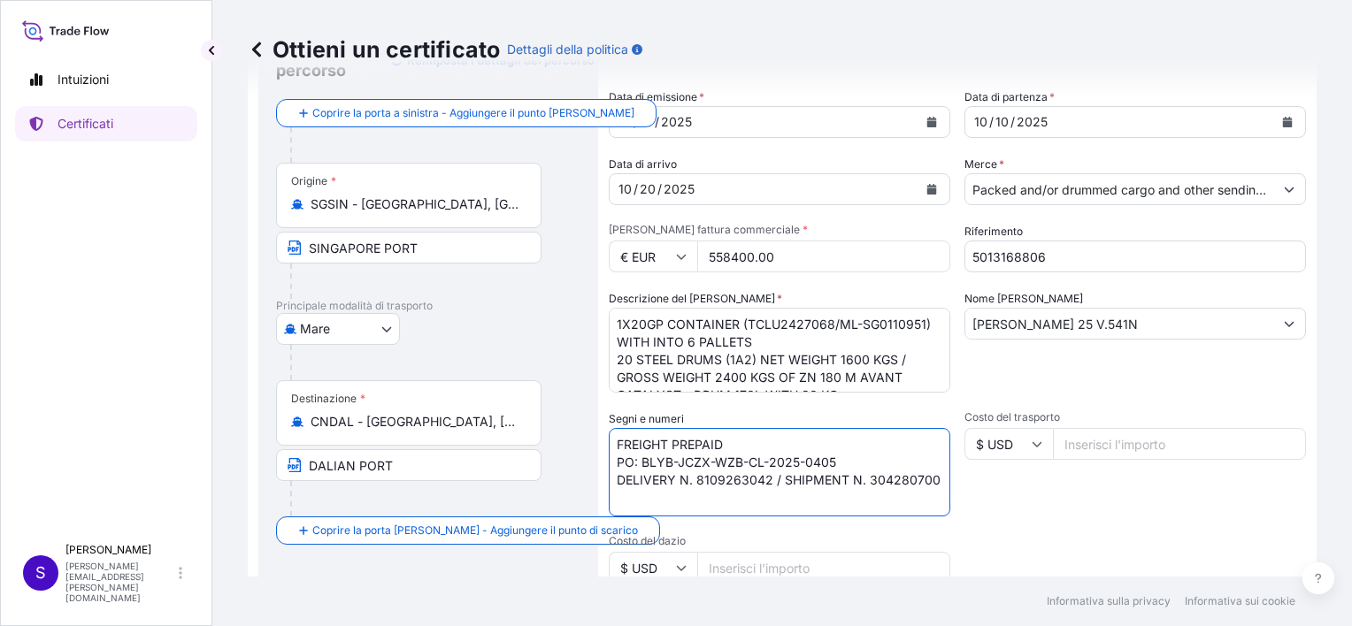
click at [664, 498] on textarea "FREIGHT PREPAID PO: BLYB-JCZX-WZB-CL-2025-0405 DELIVERY N. 8109263042 / SHIPMEN…" at bounding box center [779, 472] width 341 height 88
click at [633, 497] on textarea "FREIGHT PREPAID PO: BLYB-JCZX-WZB-CL-2025-0405 DELIVERY N. 8109263042 / SHIPMEN…" at bounding box center [779, 472] width 341 height 88
click at [931, 477] on textarea "FREIGHT PREPAID PO: BLYB-JCZX-WZB-CL-2025-0405 DELIVERY N. 8109263042 / SHIPMEN…" at bounding box center [779, 472] width 341 height 88
click at [626, 494] on textarea "FREIGHT PREPAID PO: BLYB-JCZX-WZB-CL-2025-0405 DELIVERY N. 8109263042 / SHIPMEN…" at bounding box center [779, 472] width 341 height 88
click at [622, 495] on textarea "FREIGHT PREPAID PO: BLYB-JCZX-WZB-CL-2025-0405 DELIVERY N. 8109263042 / SHIPMEN…" at bounding box center [779, 472] width 341 height 88
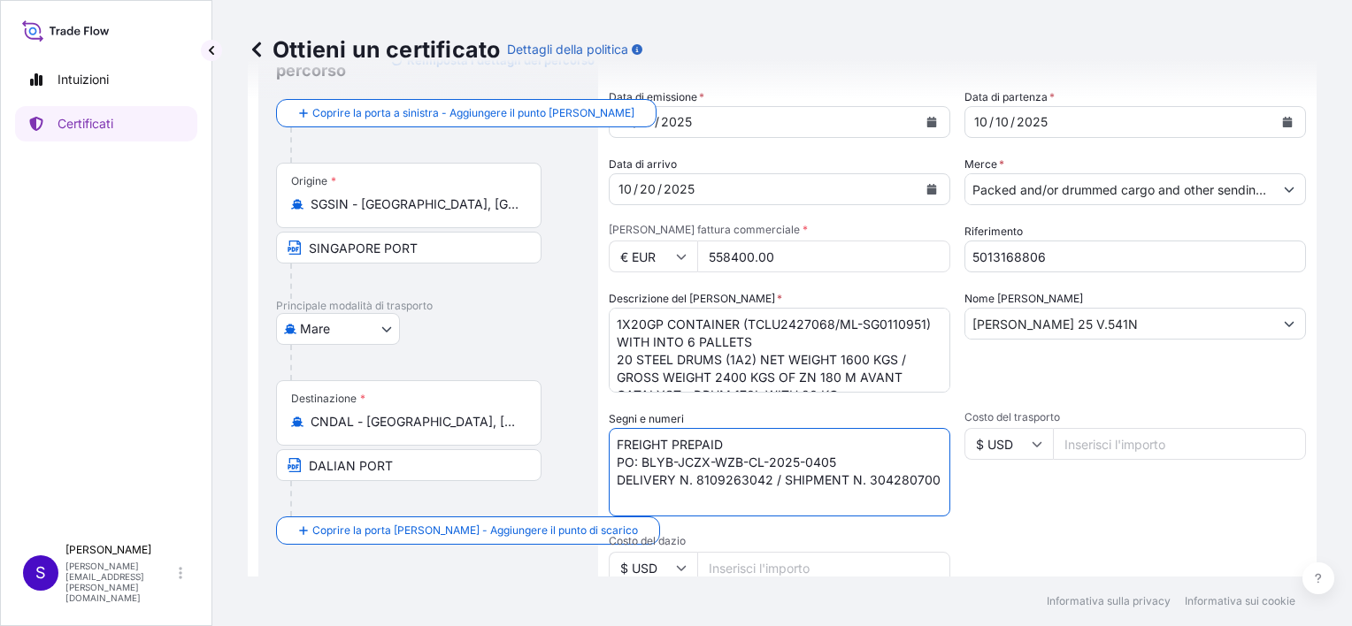
click at [935, 479] on textarea "FREIGHT PREPAID PO: BLYB-JCZX-WZB-CL-2025-0405 DELIVERY N. 8109263042 / SHIPMEN…" at bounding box center [779, 472] width 341 height 88
paste textarea "Job Number : SEAE20777187"
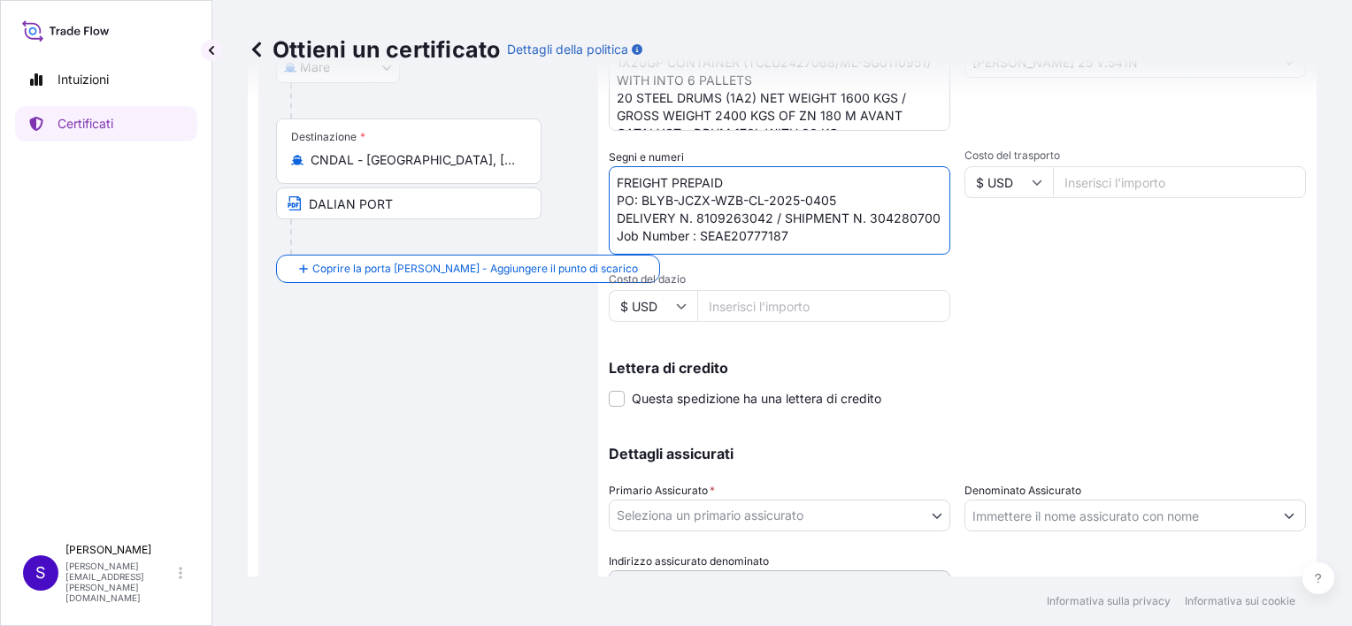
scroll to position [354, 0]
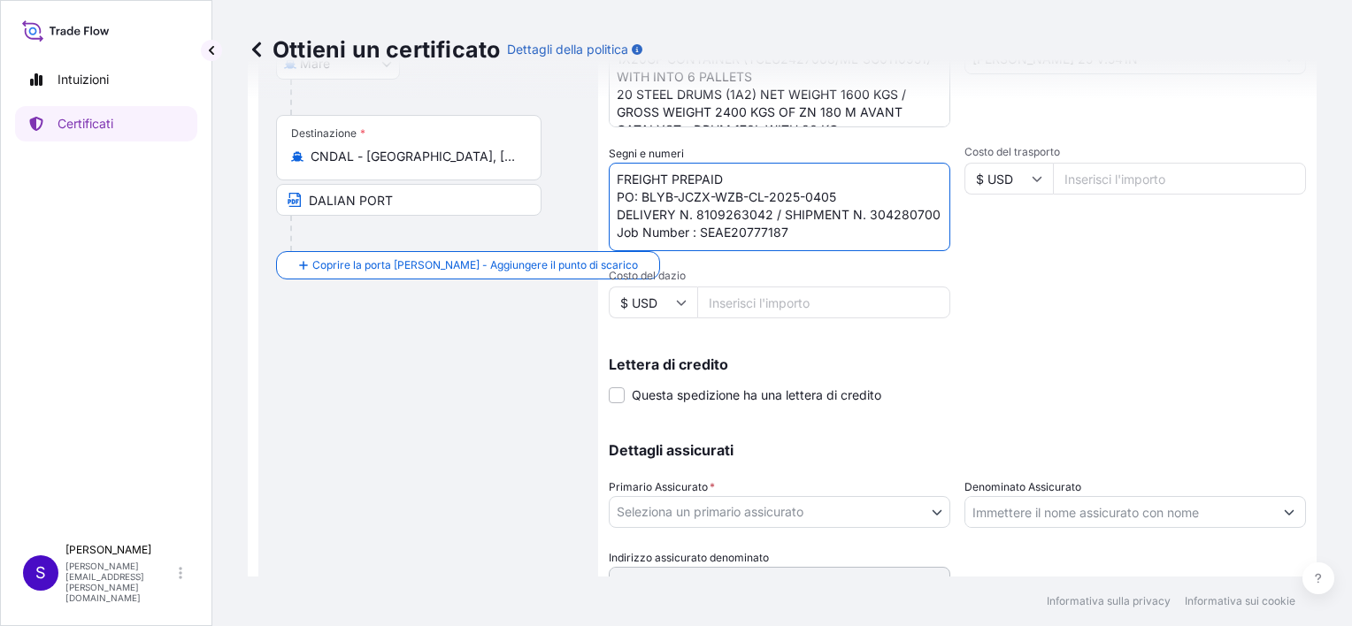
type textarea "FREIGHT PREPAID PO: BLYB-JCZX-WZB-CL-2025-0405 DELIVERY N. 8109263042 / SHIPMEN…"
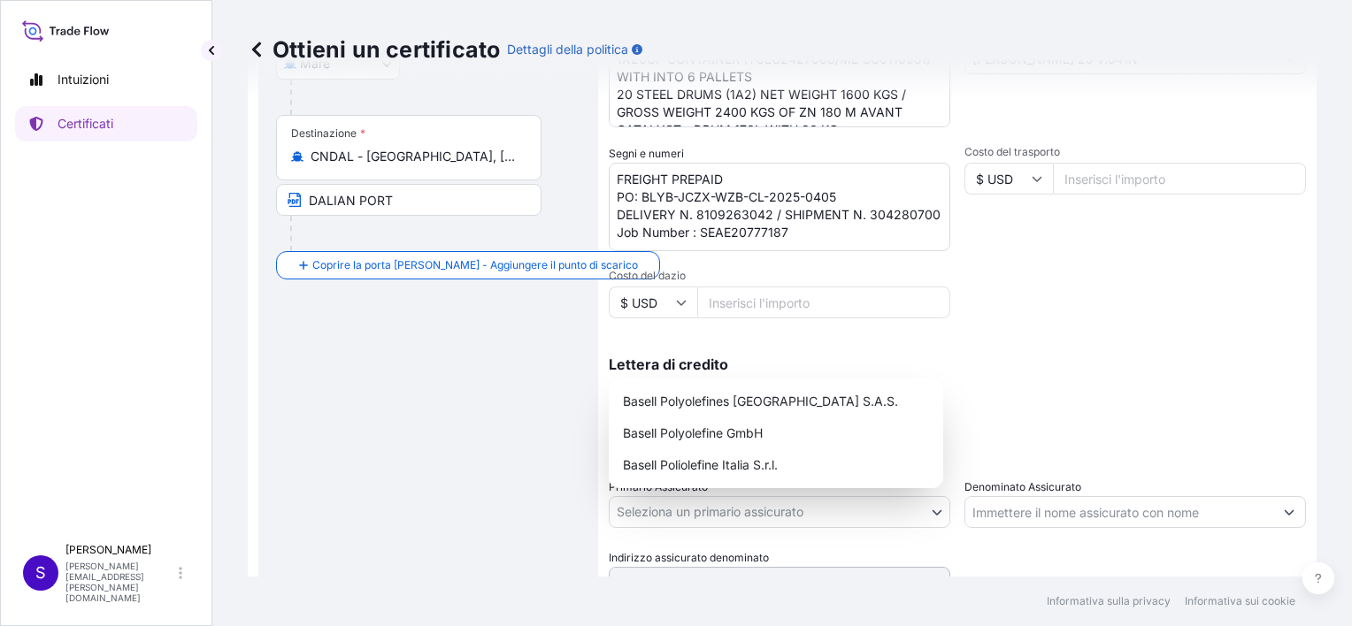
click at [745, 510] on body "Intuizioni Certificati S [PERSON_NAME] [PERSON_NAME][EMAIL_ADDRESS][PERSON_NAME…" at bounding box center [676, 313] width 1352 height 626
click at [748, 463] on div "Basell Poliolefine Italia S.r.l." at bounding box center [776, 465] width 320 height 32
select select "32017"
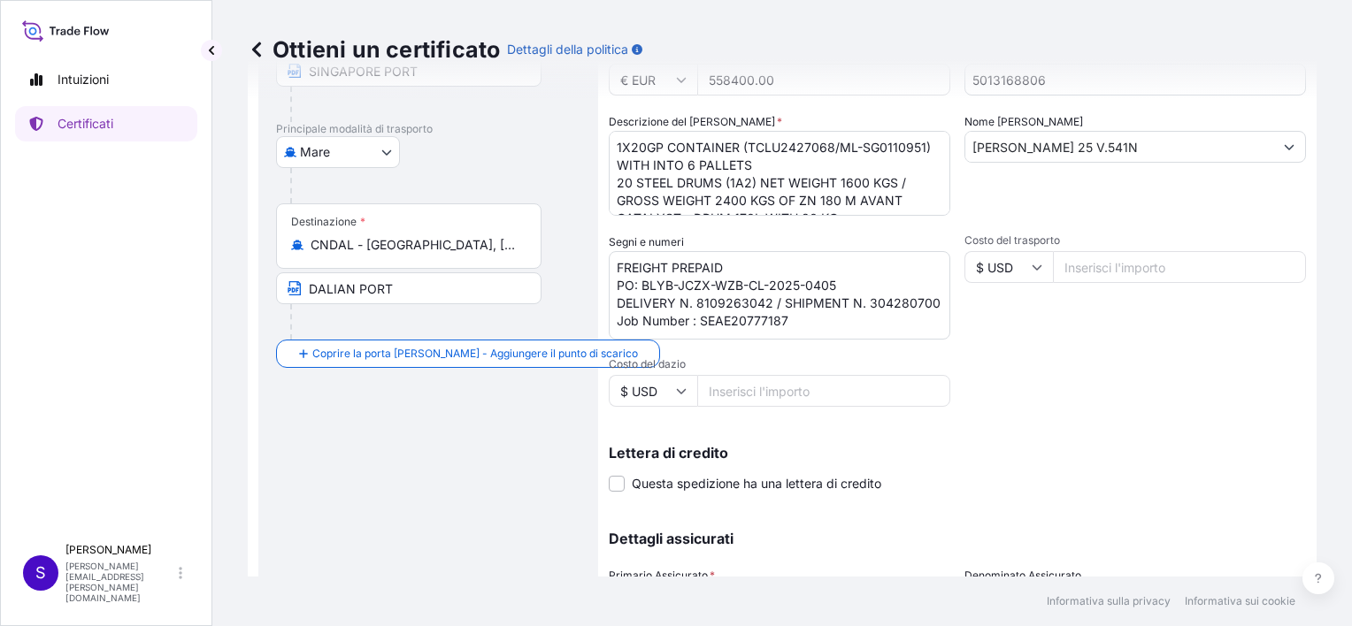
scroll to position [435, 0]
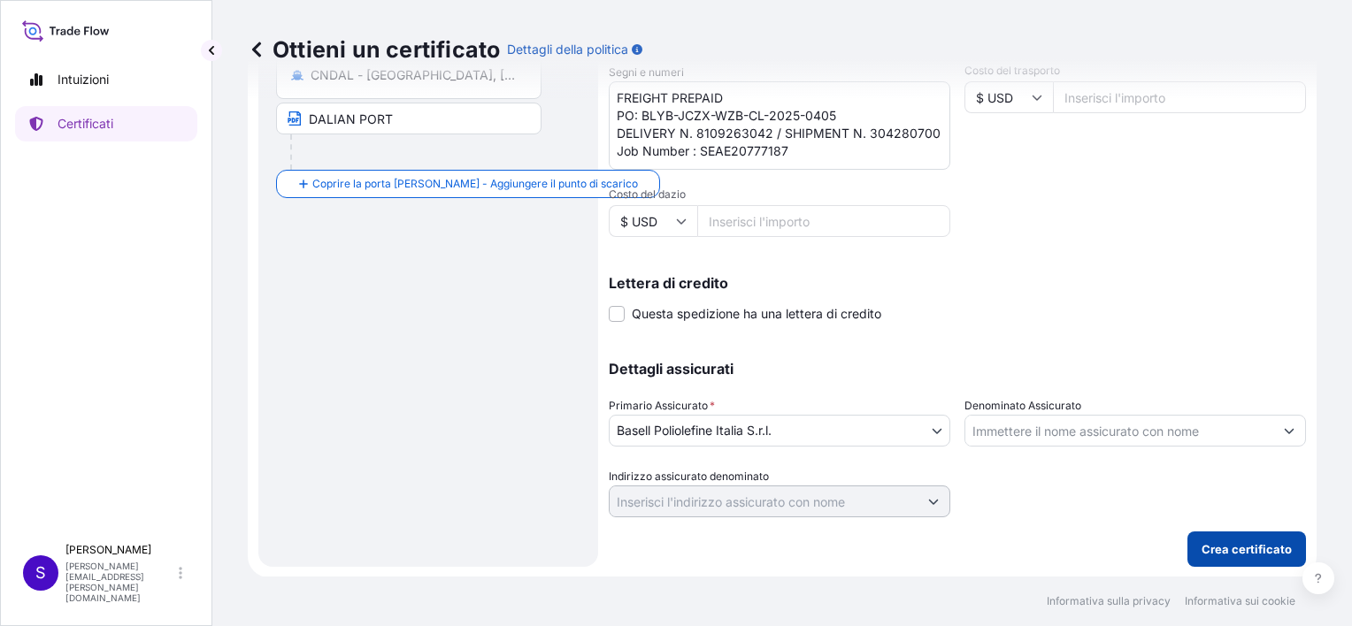
click at [1221, 544] on p "Crea certificato" at bounding box center [1246, 550] width 90 height 18
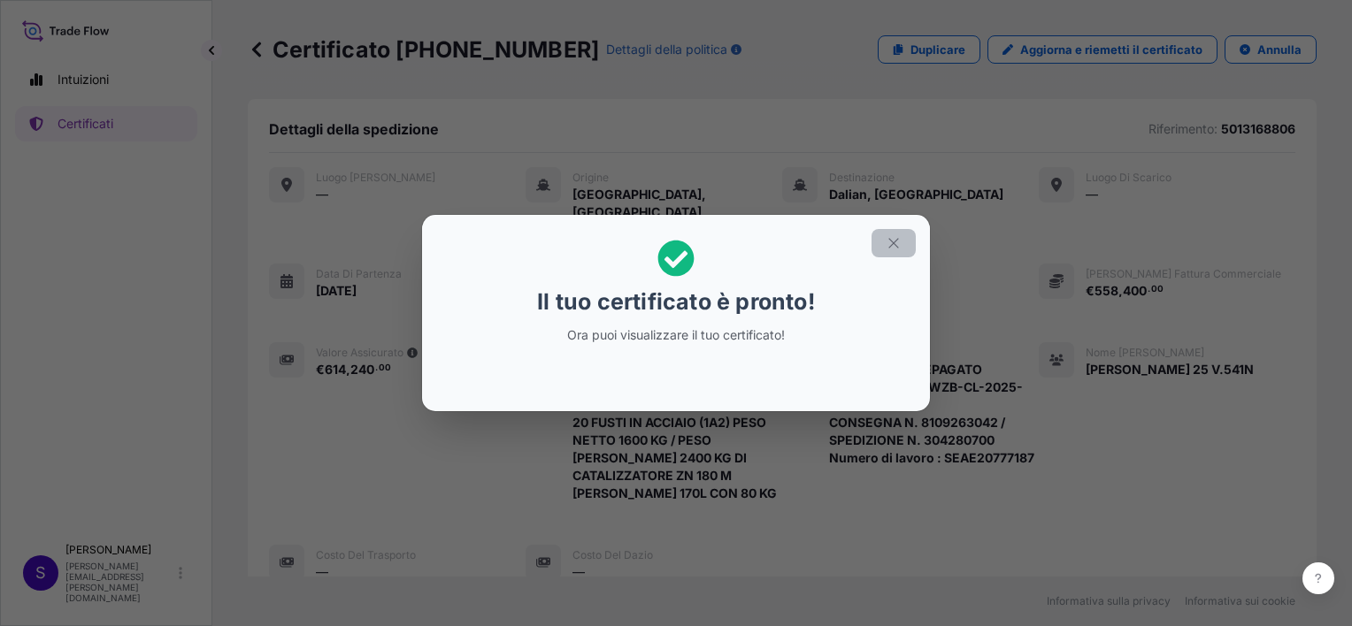
click at [886, 241] on icon "button" at bounding box center [894, 243] width 16 height 16
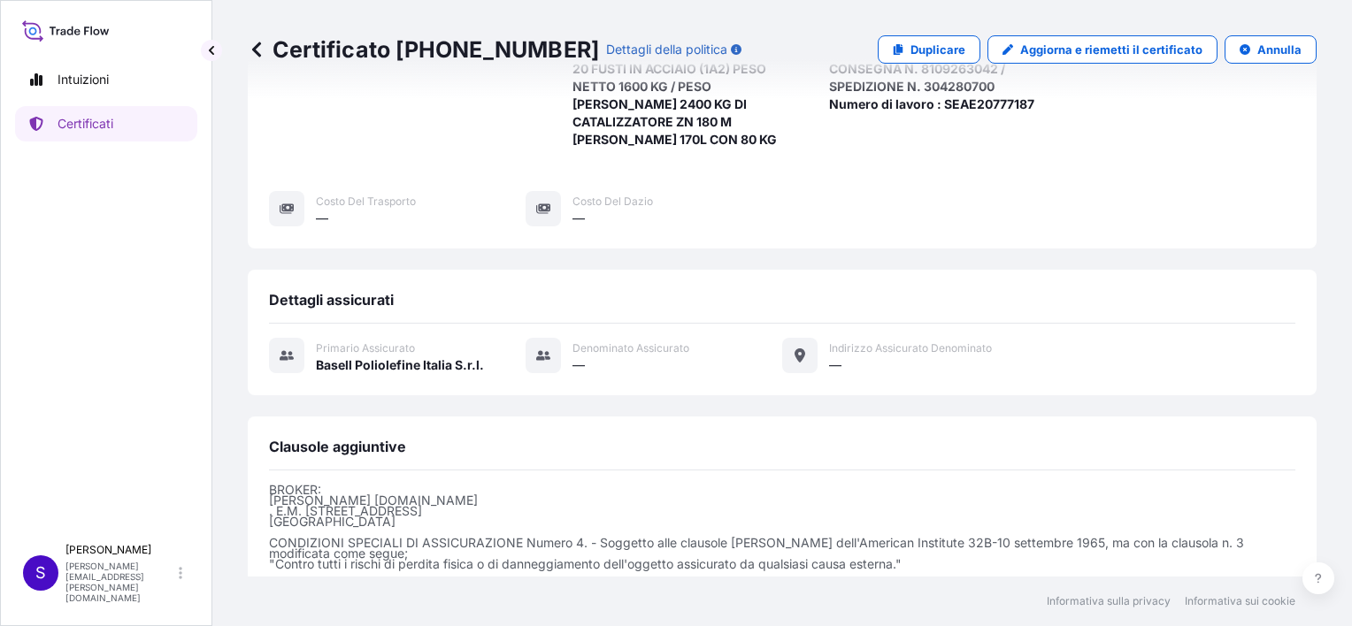
scroll to position [531, 0]
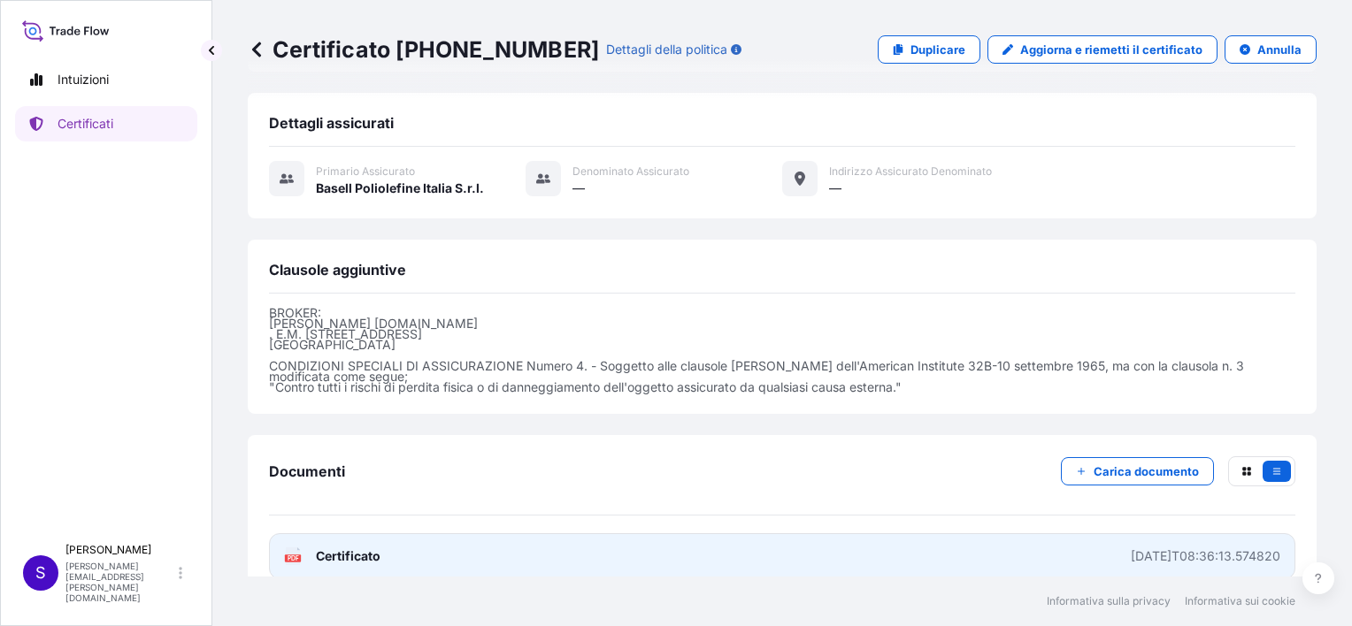
click at [285, 548] on icon "PDF" at bounding box center [293, 557] width 18 height 18
